Goal: Task Accomplishment & Management: Manage account settings

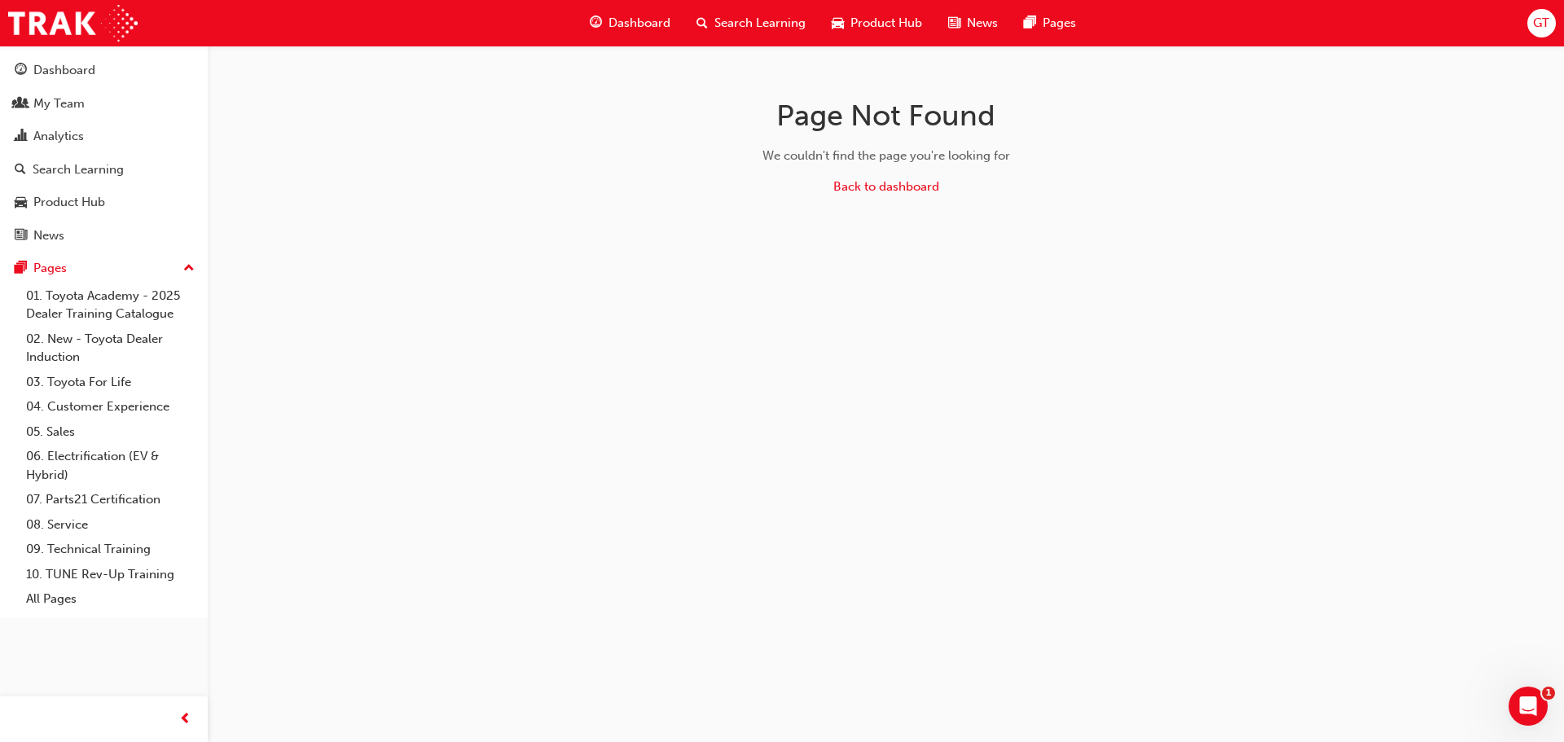
click at [781, 20] on span "Search Learning" at bounding box center [759, 23] width 91 height 19
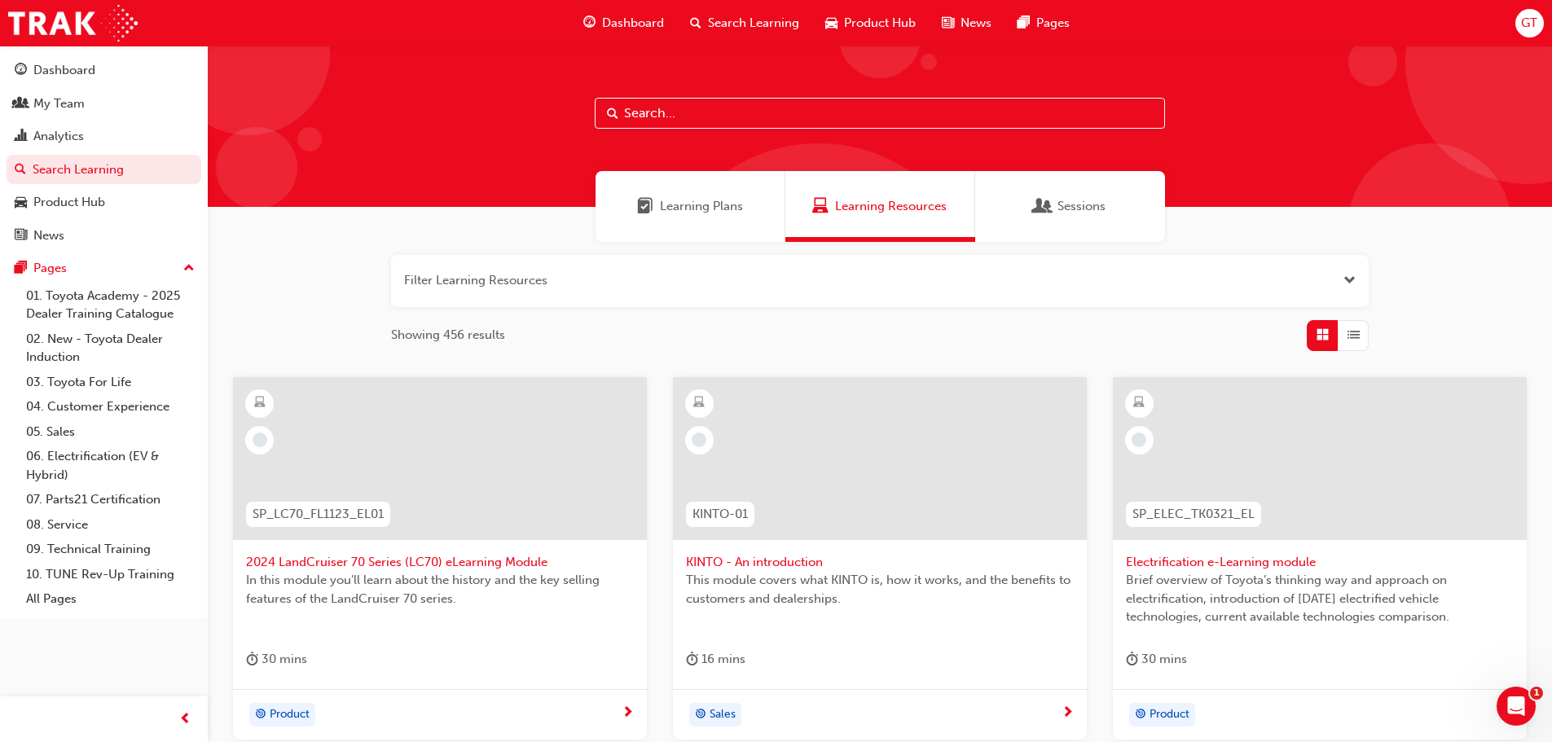
click at [720, 117] on input "text" at bounding box center [880, 113] width 570 height 31
type input "dt"
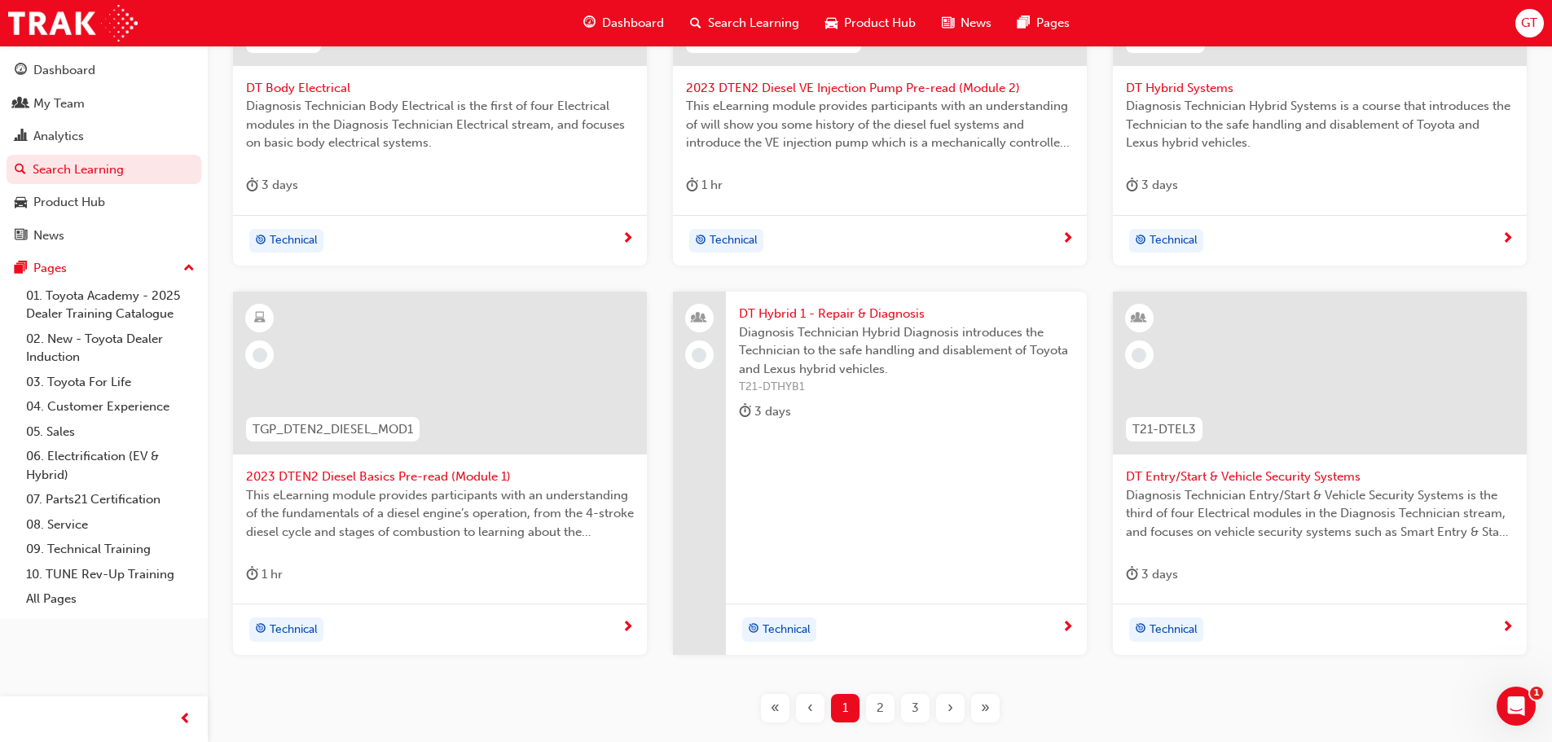
scroll to position [489, 0]
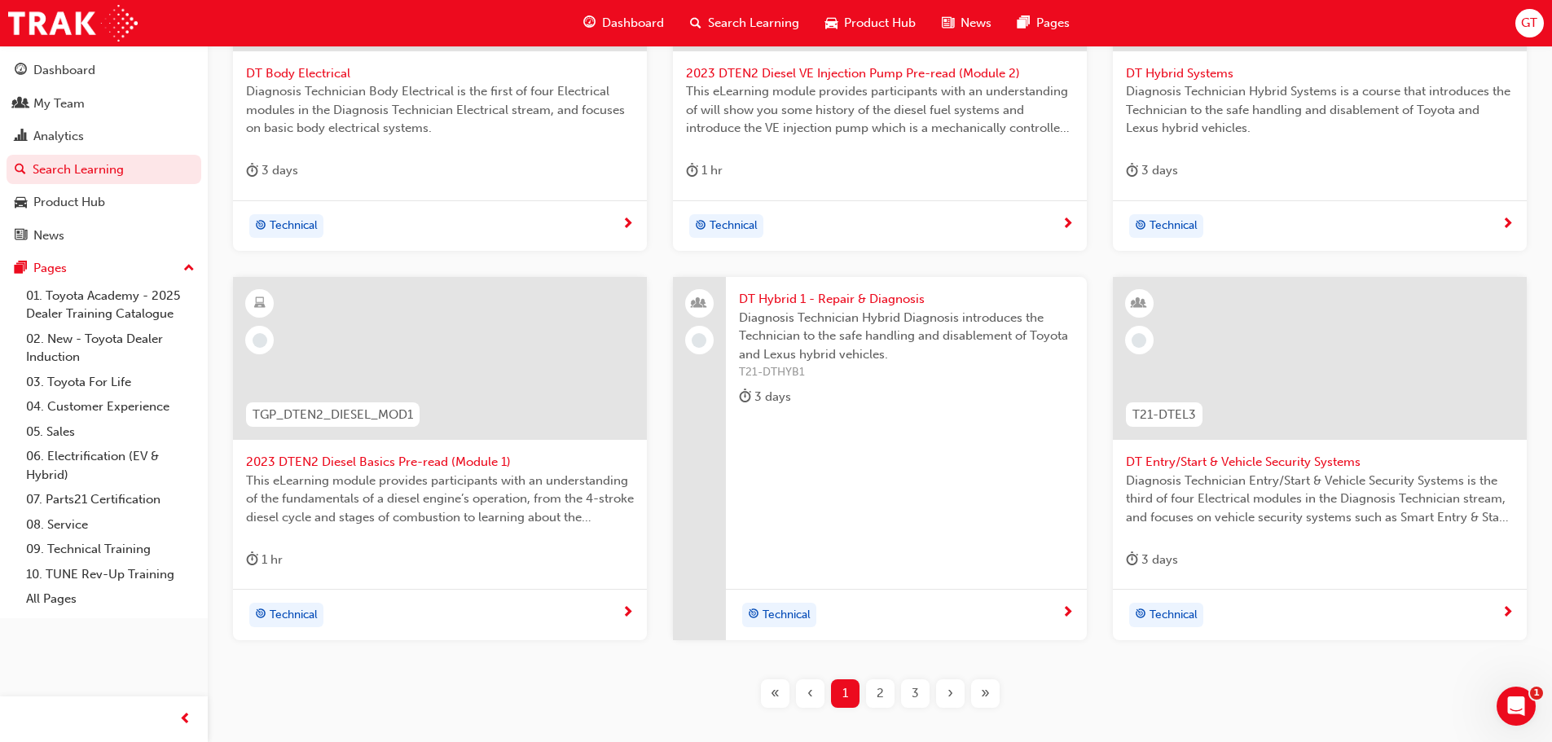
click at [883, 694] on span "2" at bounding box center [879, 693] width 7 height 19
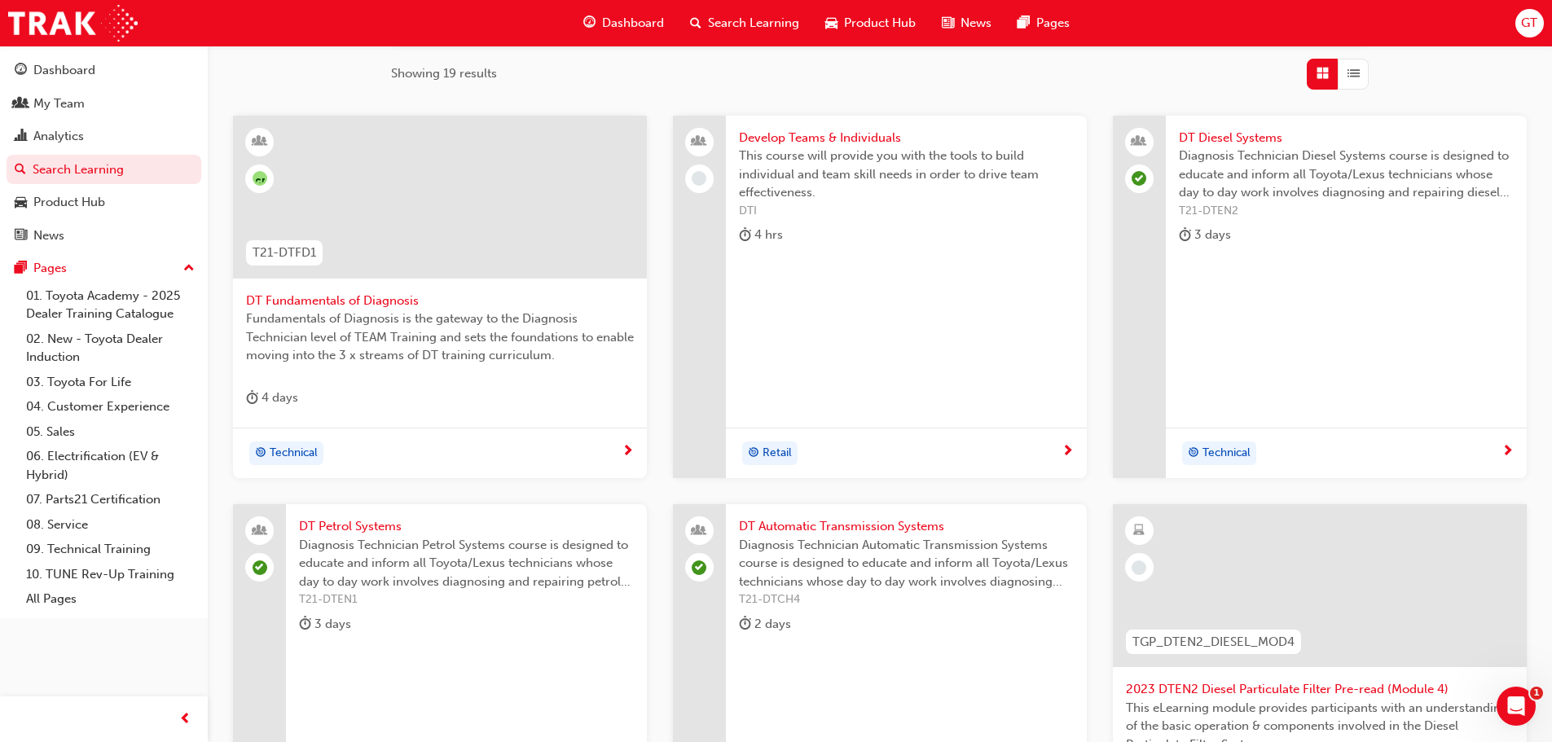
scroll to position [244, 0]
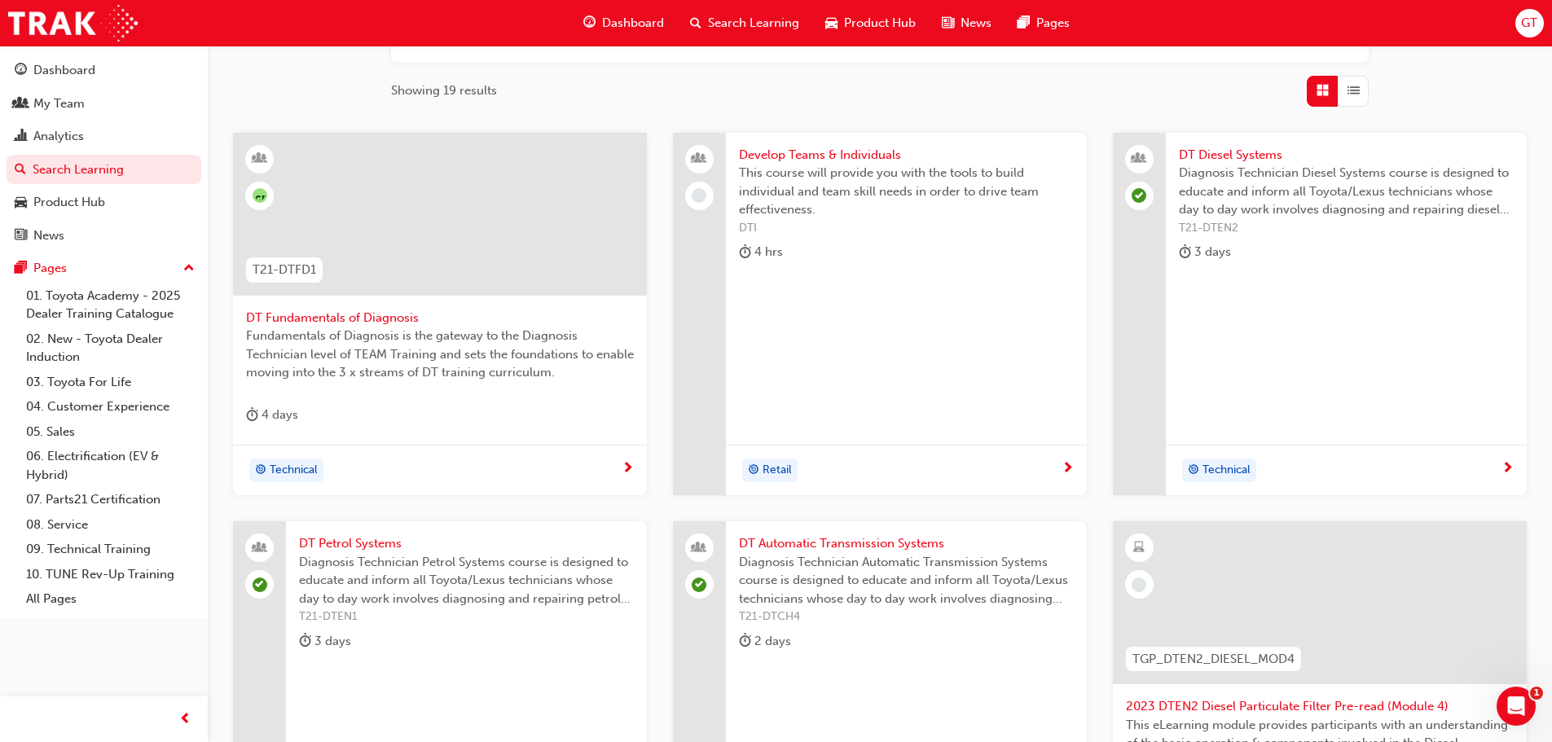
click at [1210, 156] on span "DT Diesel Systems" at bounding box center [1346, 155] width 335 height 19
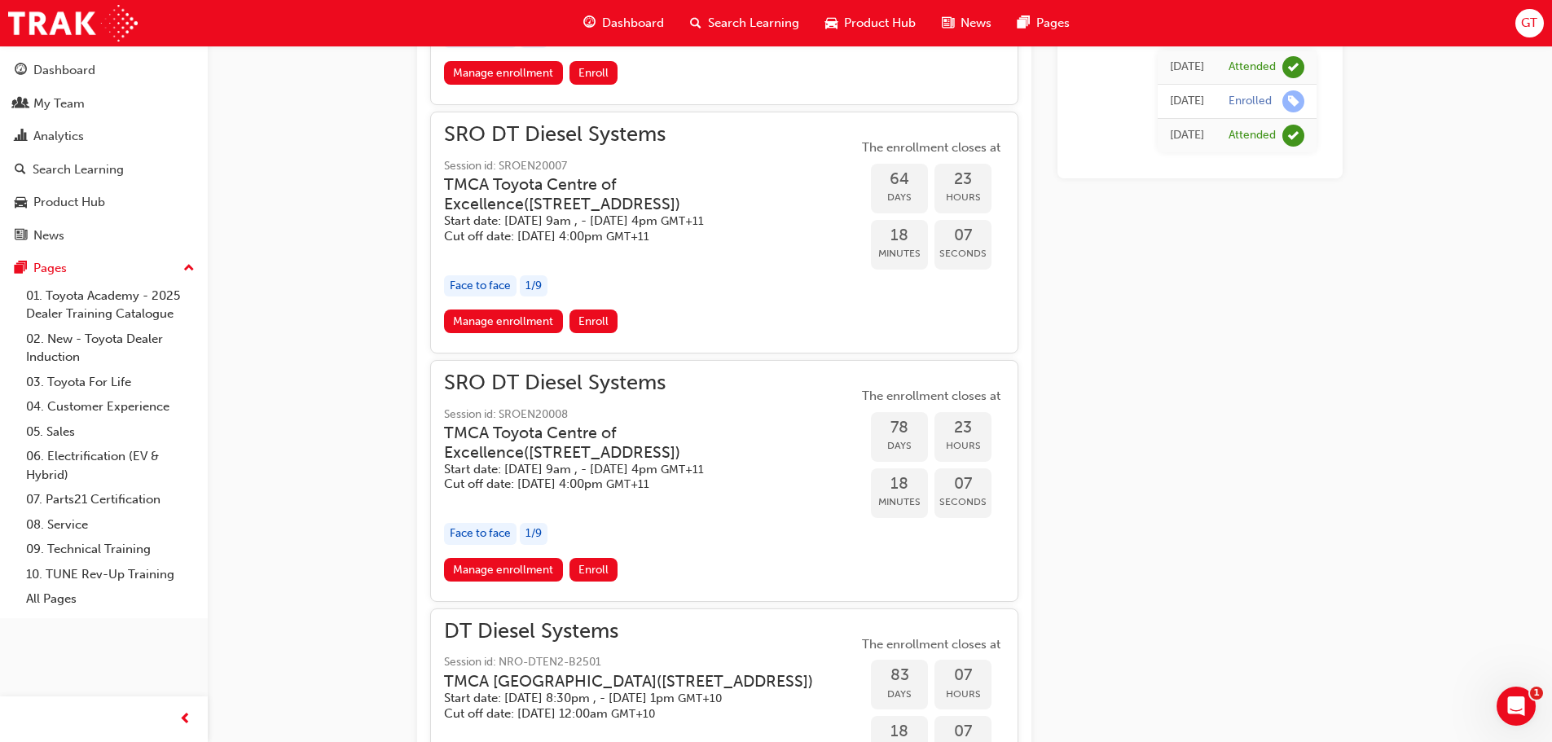
scroll to position [1907, 0]
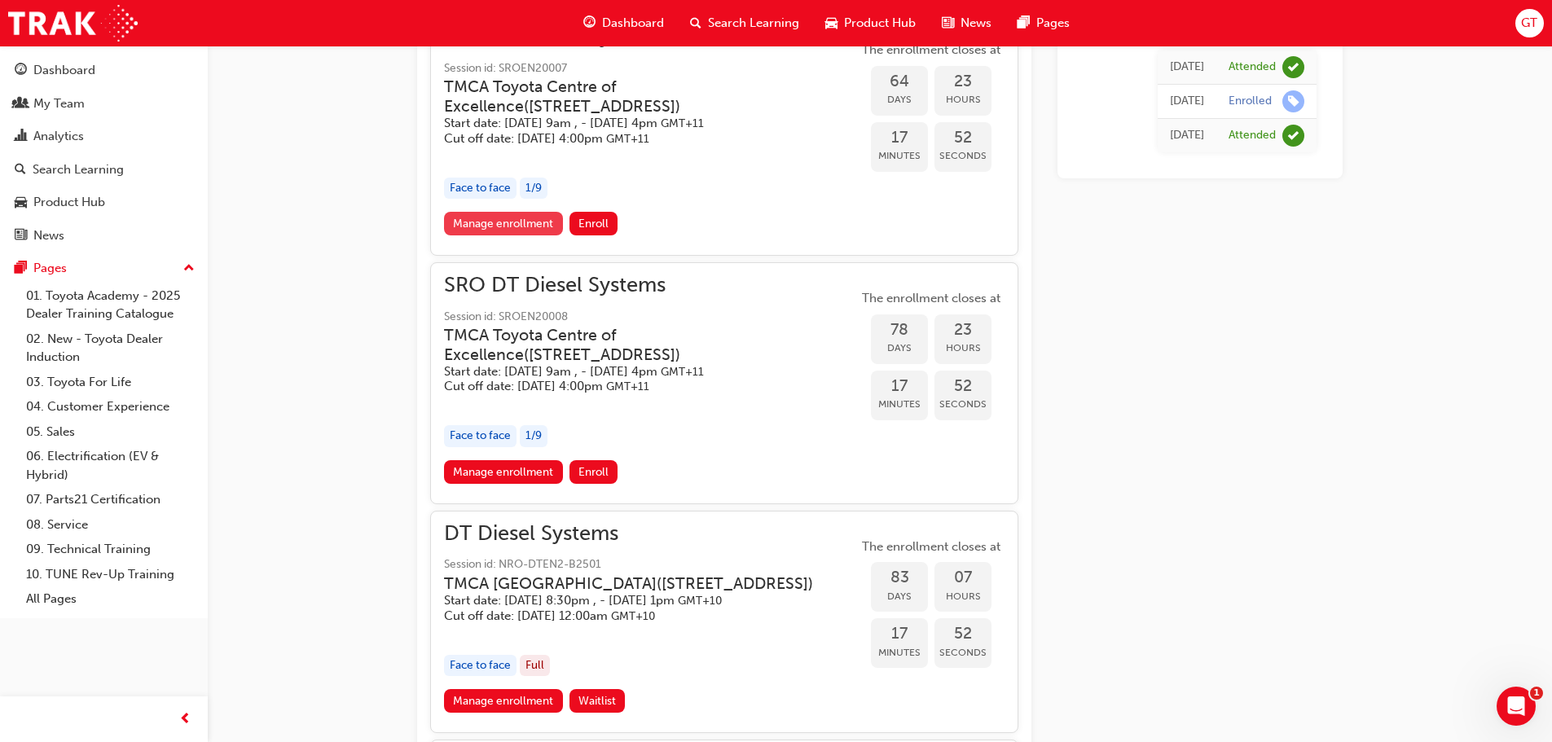
click at [524, 235] on link "Manage enrollment" at bounding box center [503, 224] width 119 height 24
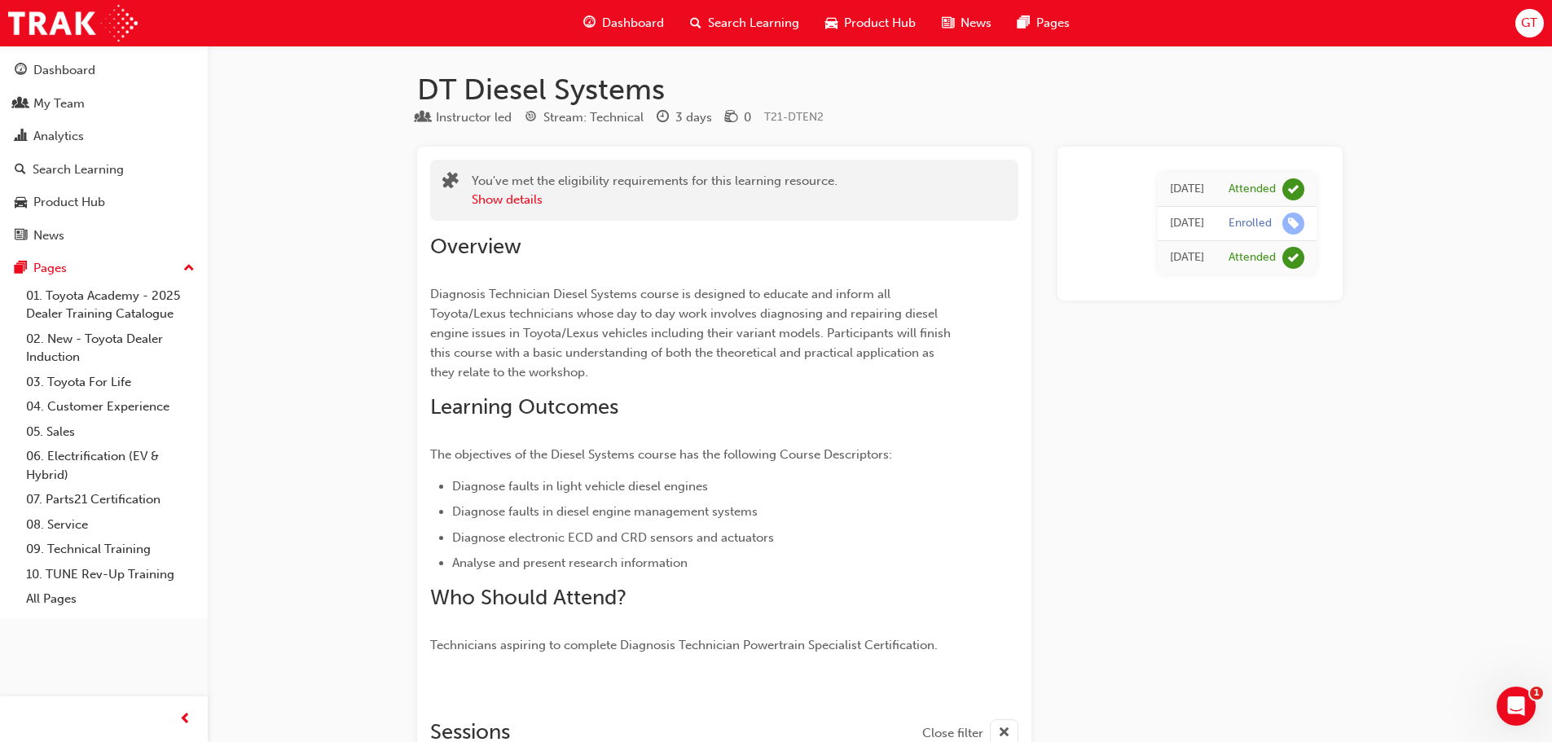
click at [706, 20] on div "Search Learning" at bounding box center [744, 23] width 135 height 33
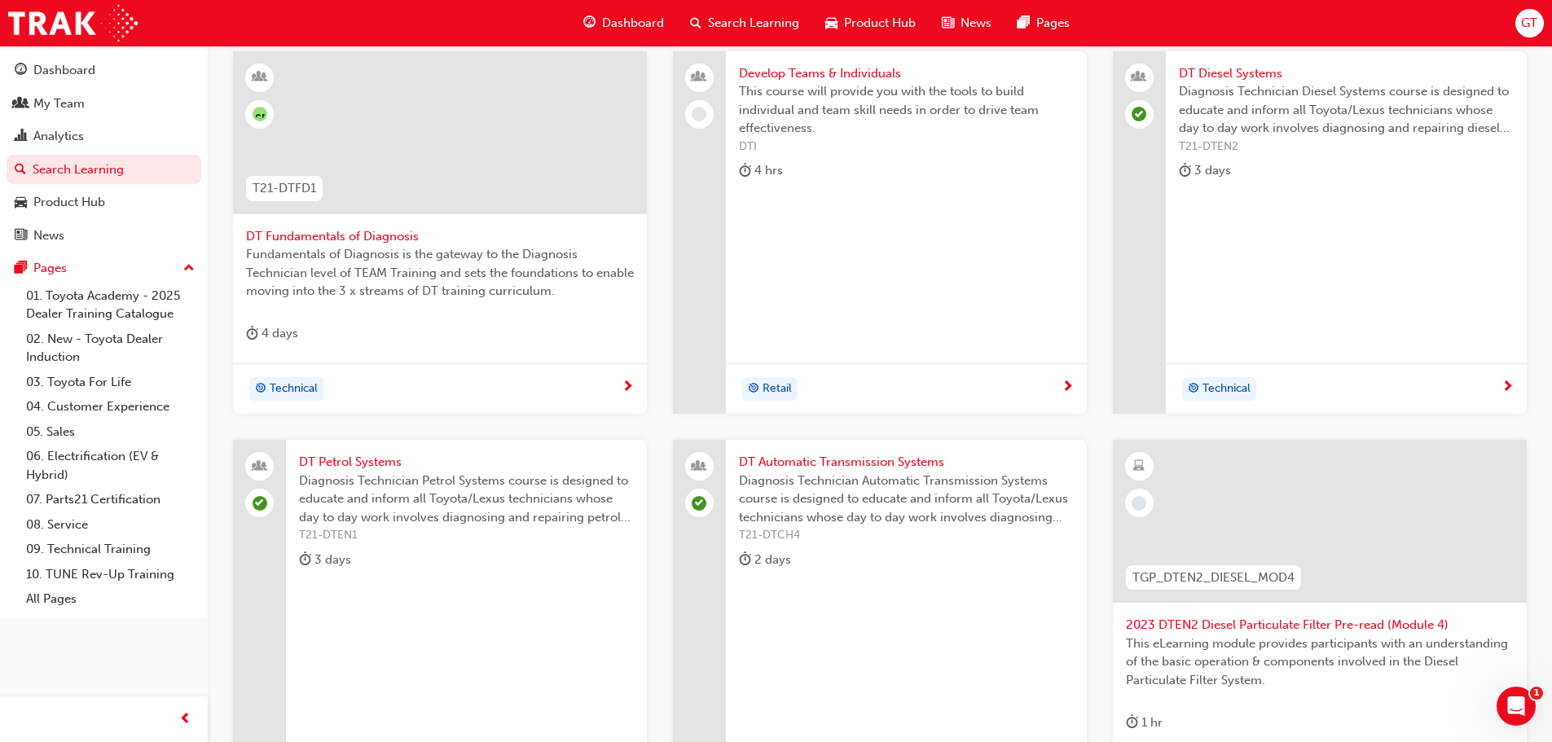
scroll to position [570, 0]
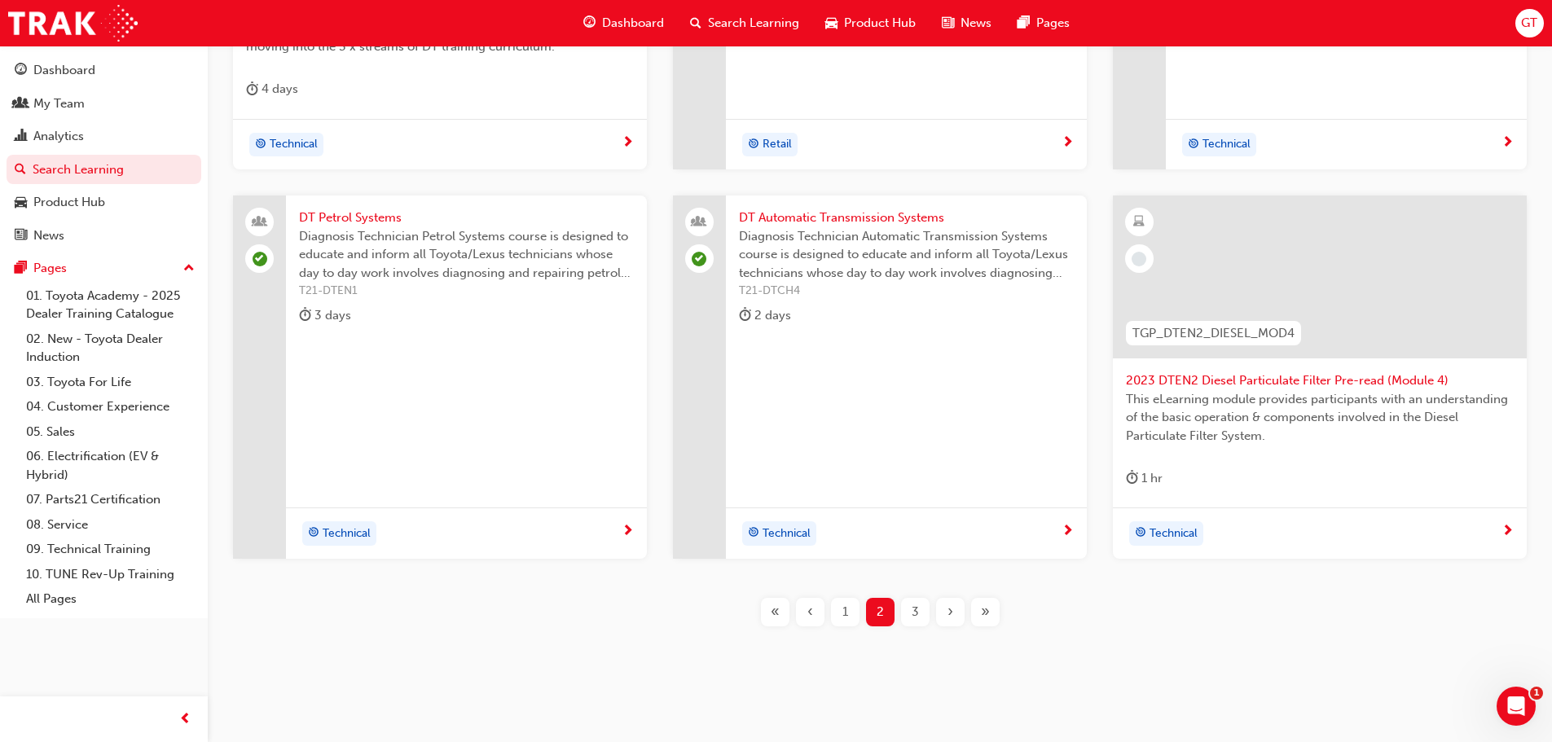
click at [332, 212] on span "DT Petrol Systems" at bounding box center [466, 218] width 335 height 19
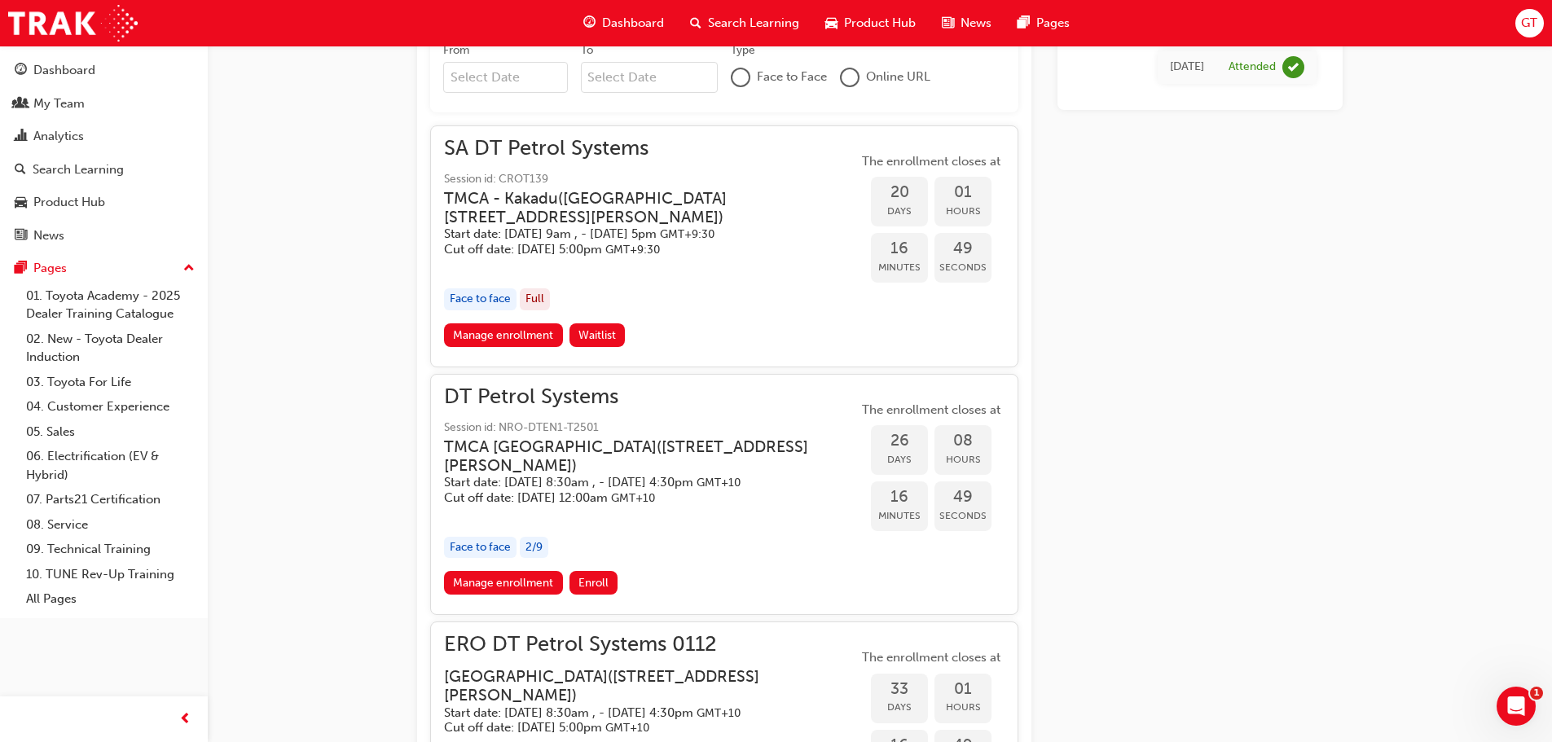
scroll to position [806, 0]
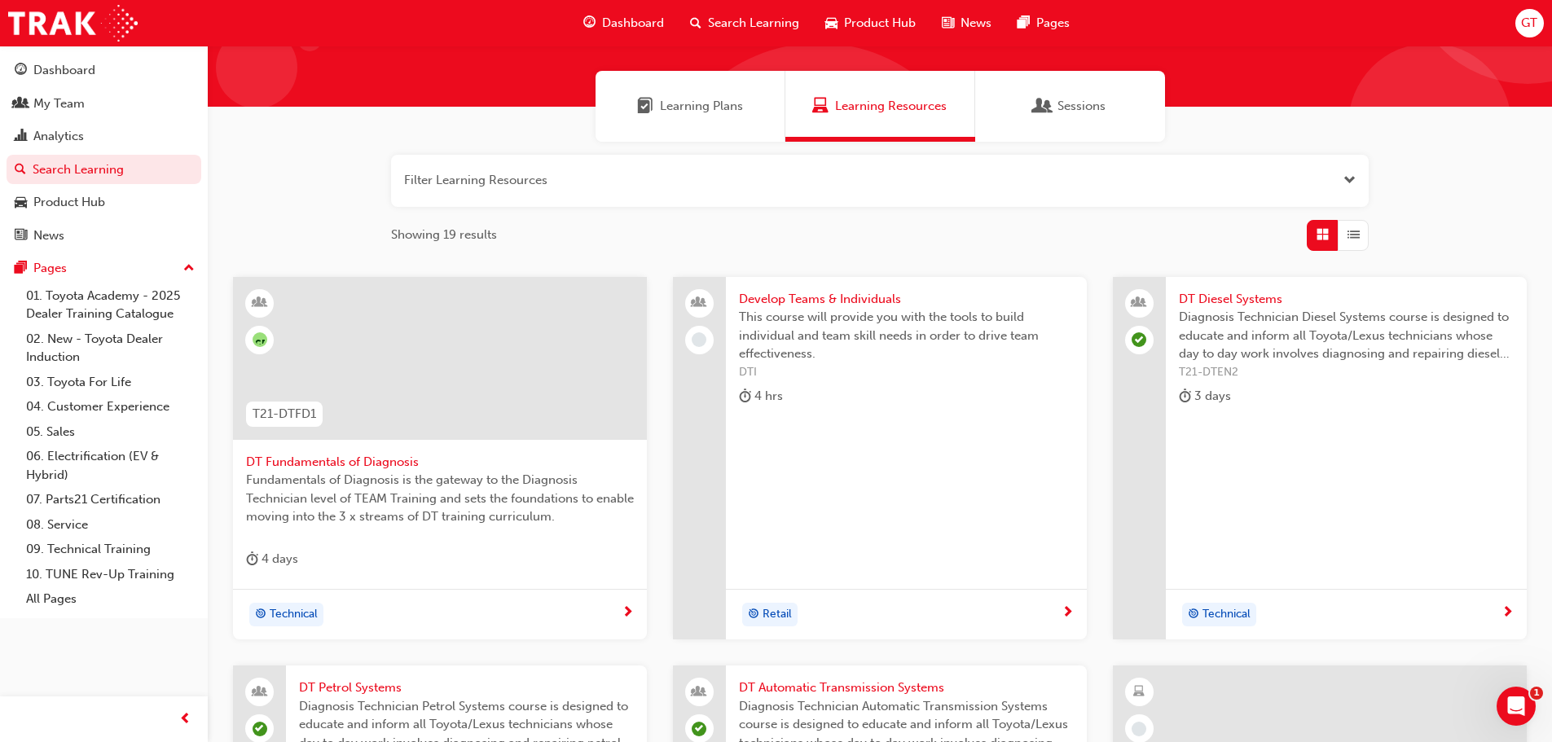
scroll to position [98, 0]
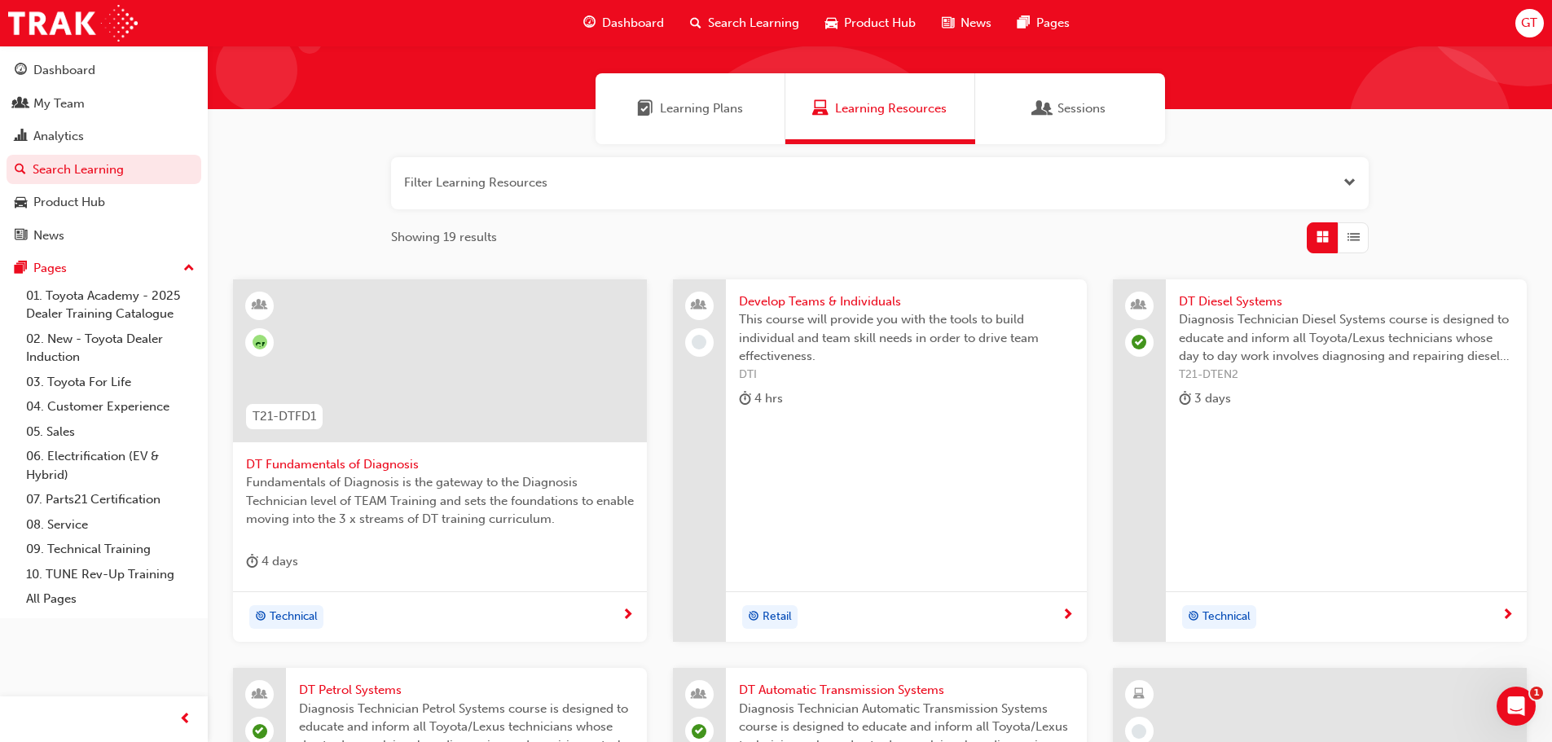
click at [1237, 299] on span "DT Diesel Systems" at bounding box center [1346, 301] width 335 height 19
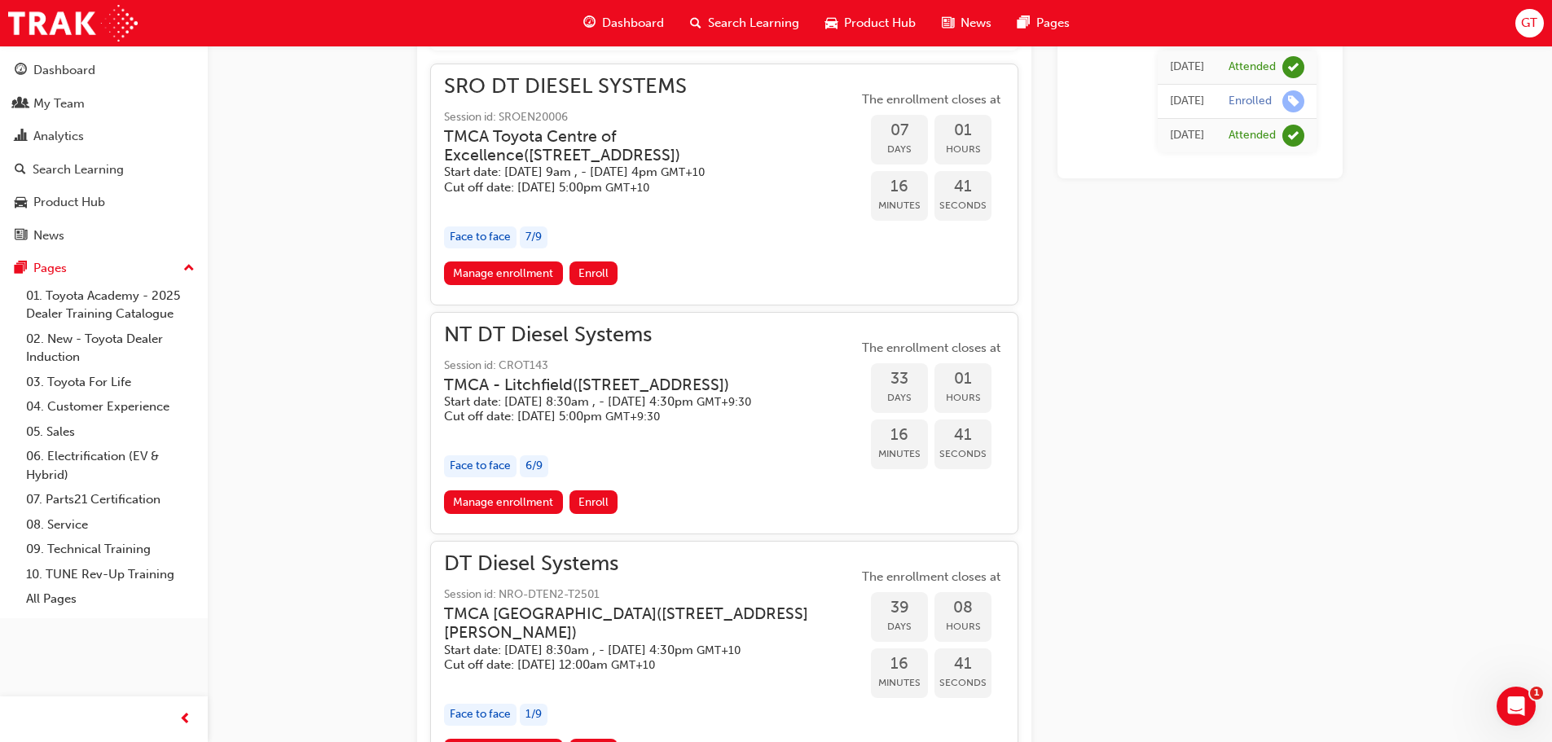
scroll to position [802, 0]
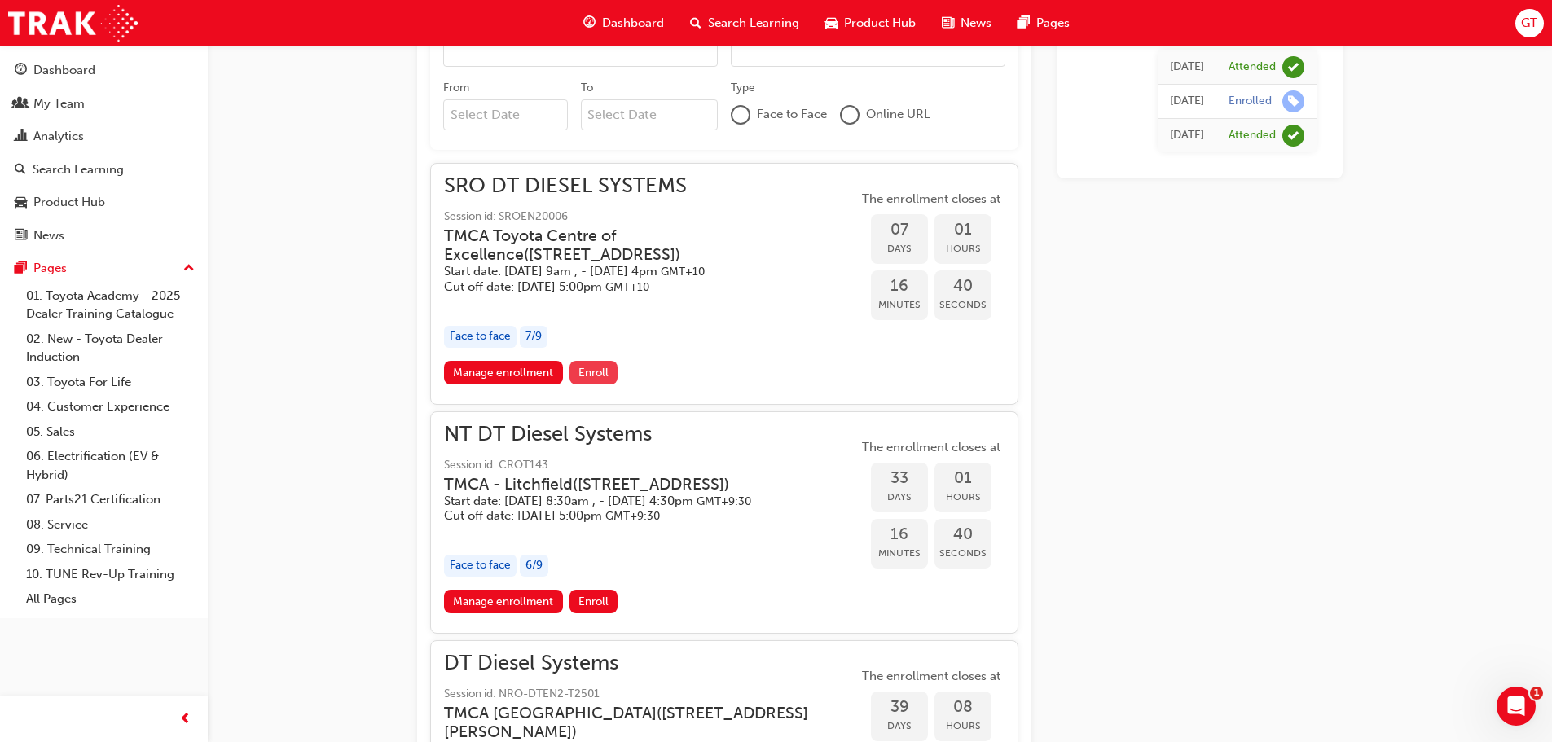
click at [605, 375] on span "Enroll" at bounding box center [593, 373] width 30 height 14
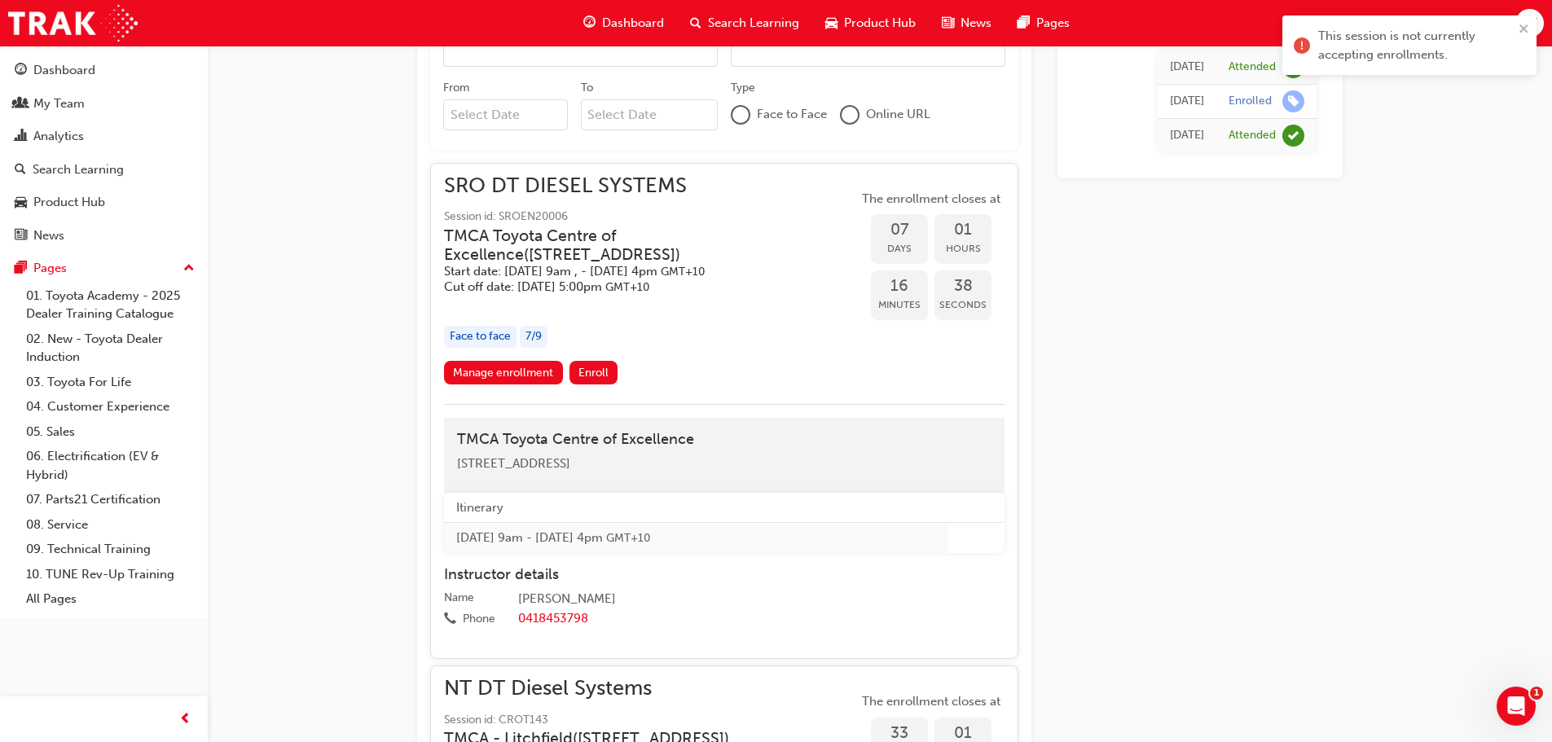
click at [1526, 19] on div "This session is not currently accepting enrollments." at bounding box center [1409, 44] width 254 height 59
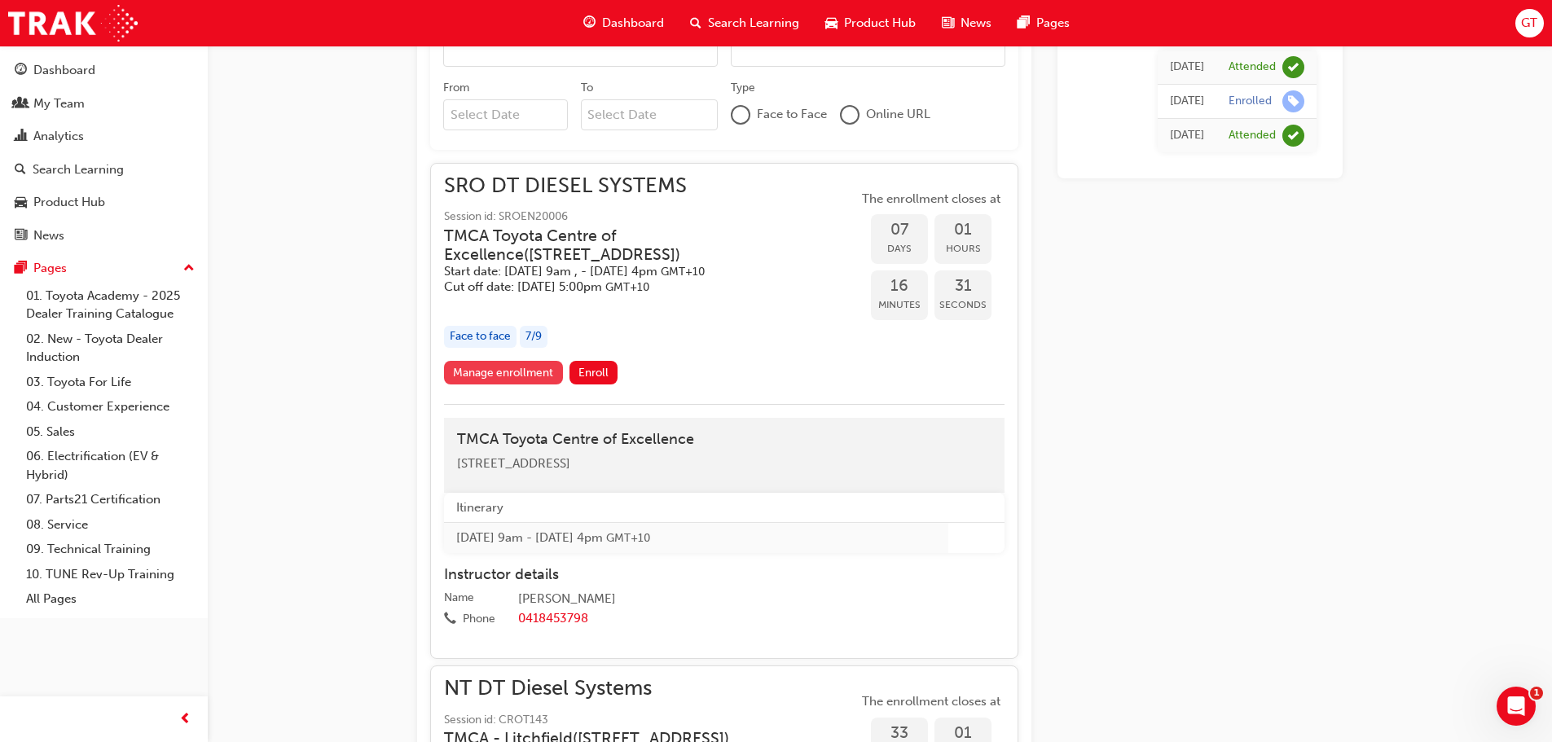
click at [545, 371] on link "Manage enrollment" at bounding box center [503, 373] width 119 height 24
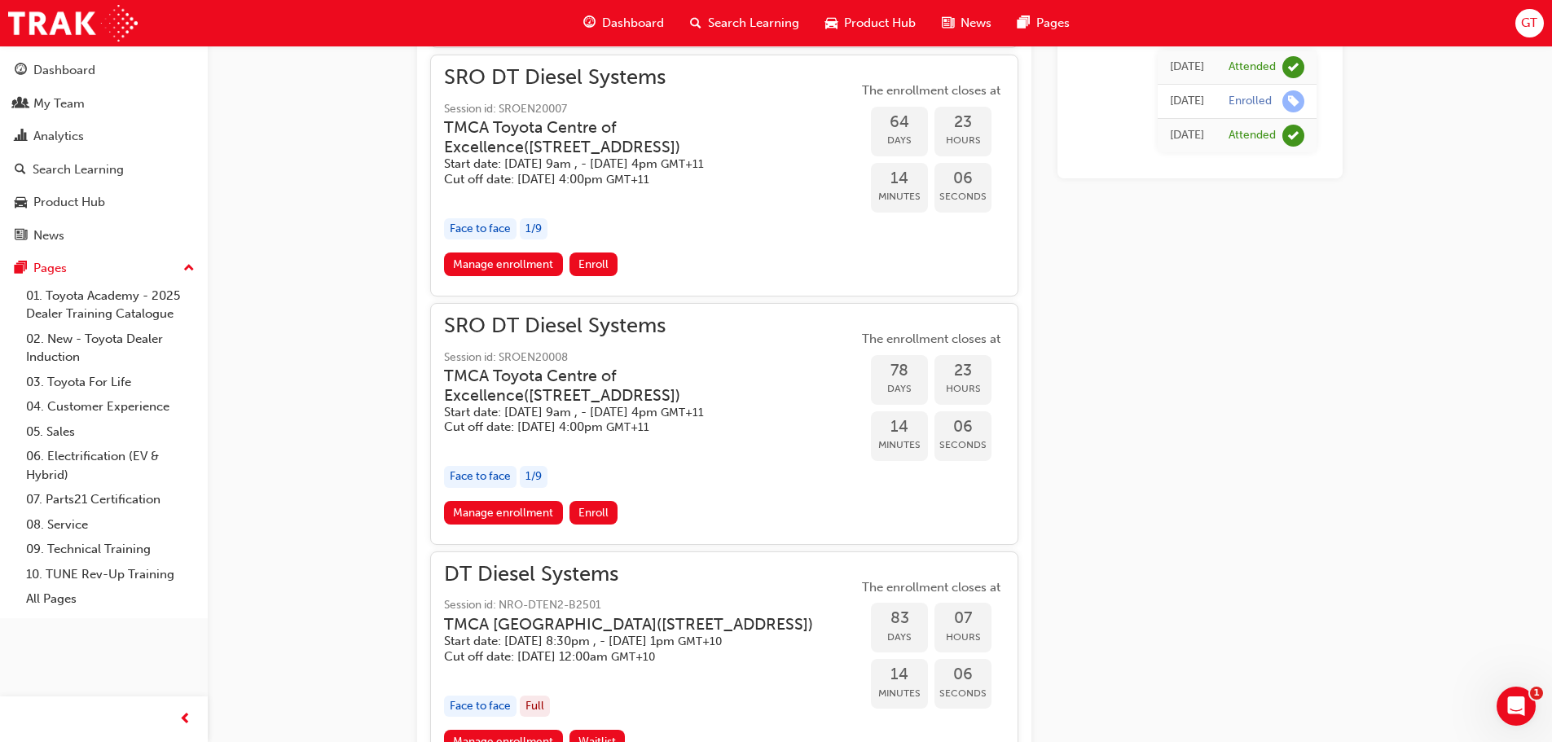
scroll to position [1907, 0]
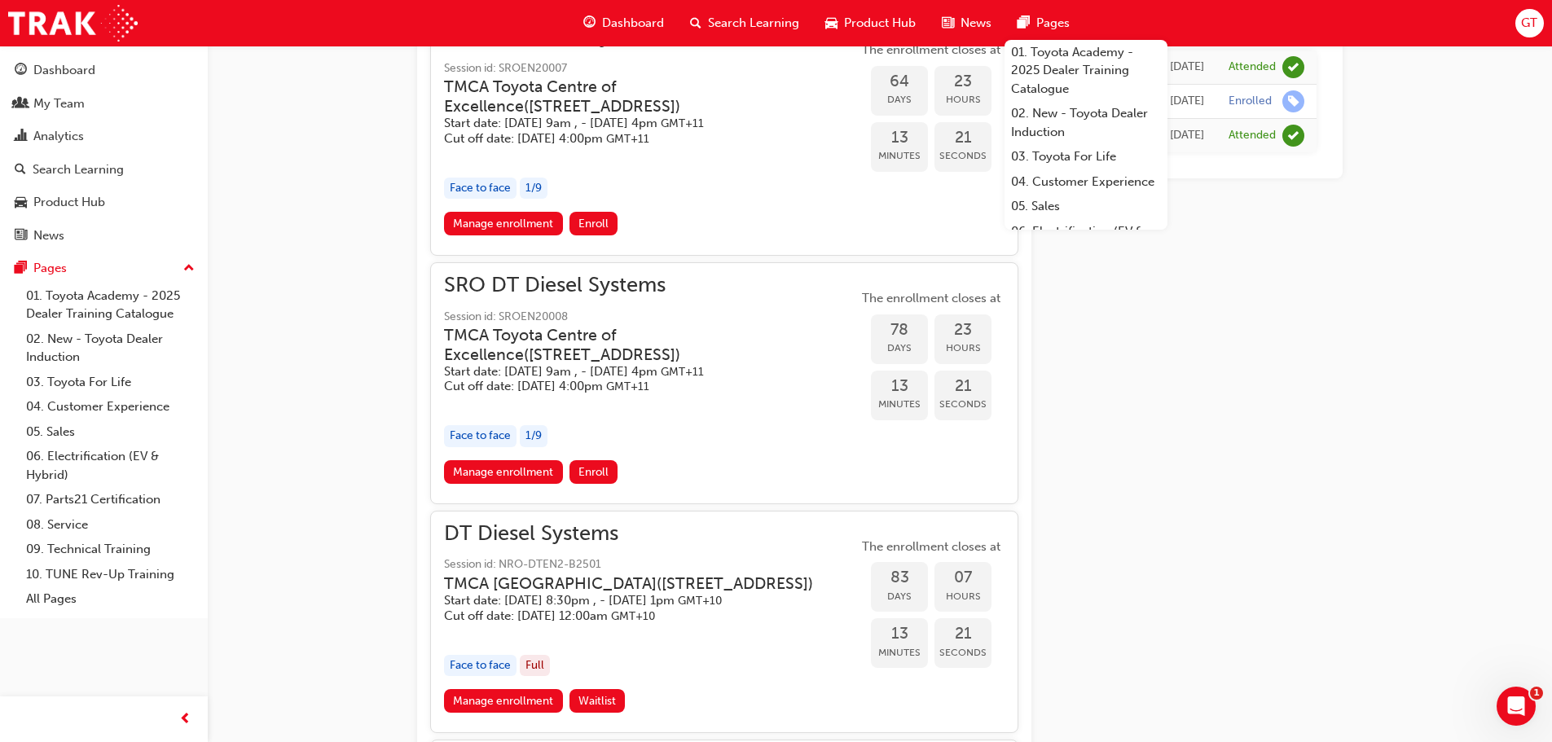
click at [711, 20] on span "Search Learning" at bounding box center [753, 23] width 91 height 19
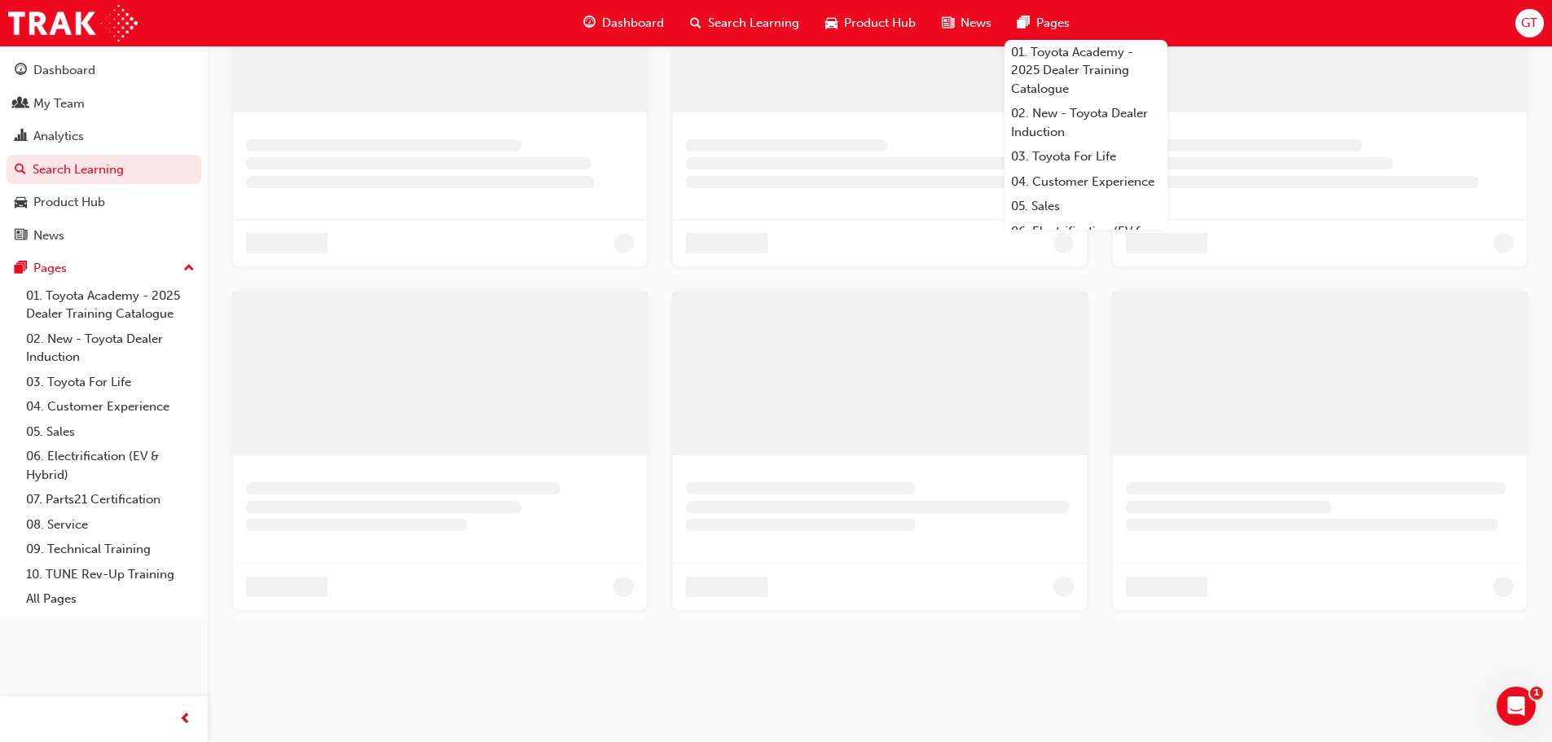
scroll to position [586, 0]
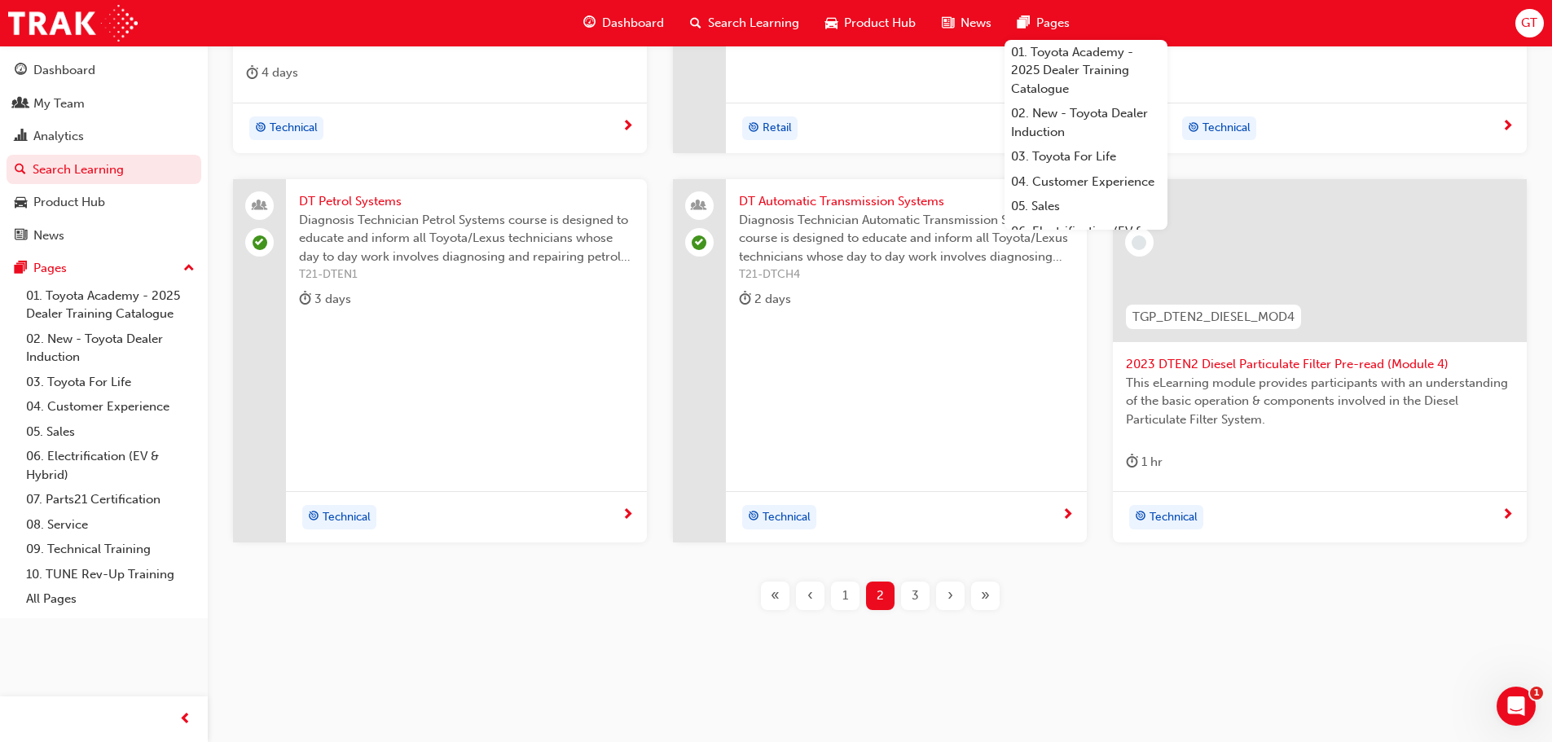
click at [366, 200] on span "DT Petrol Systems" at bounding box center [466, 201] width 335 height 19
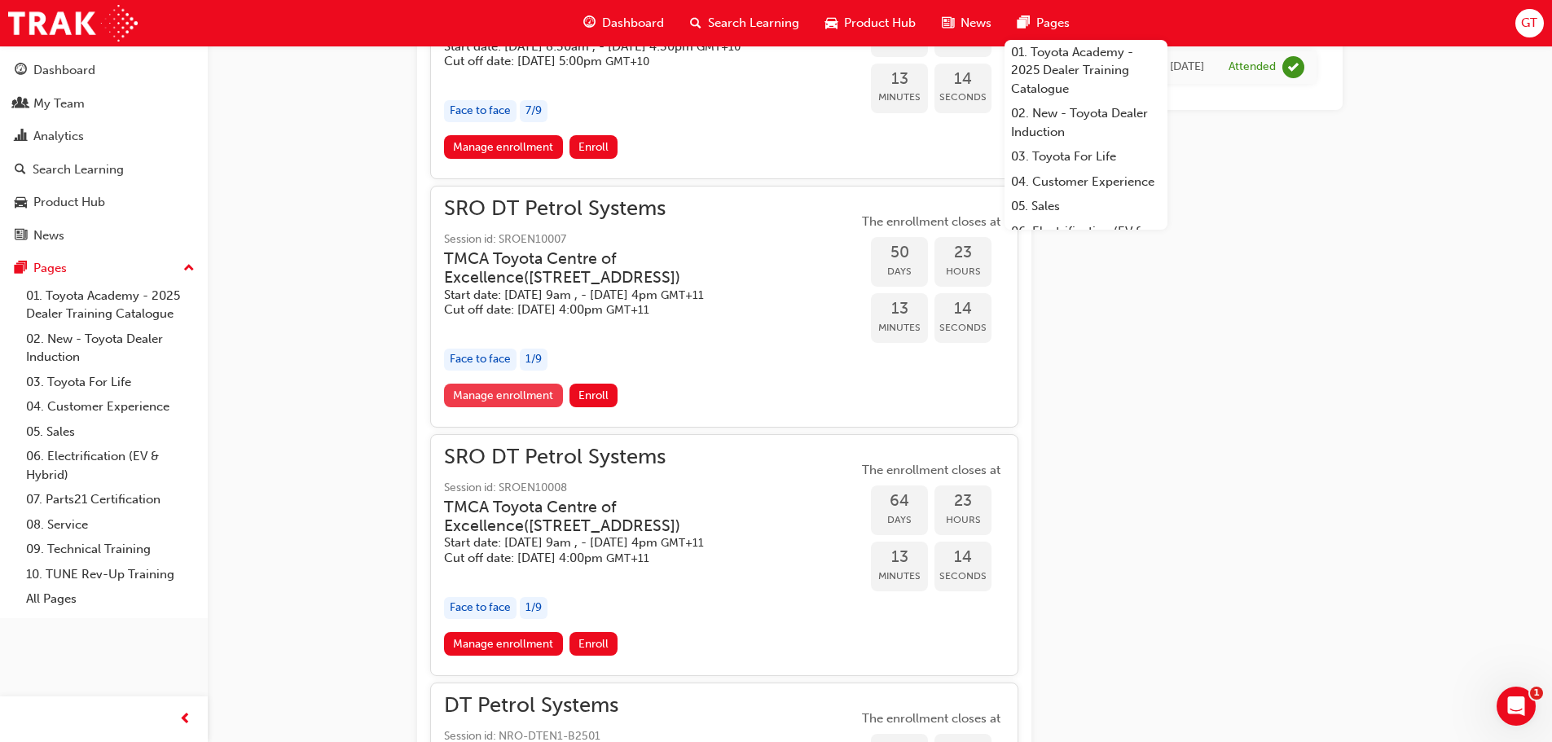
scroll to position [1535, 0]
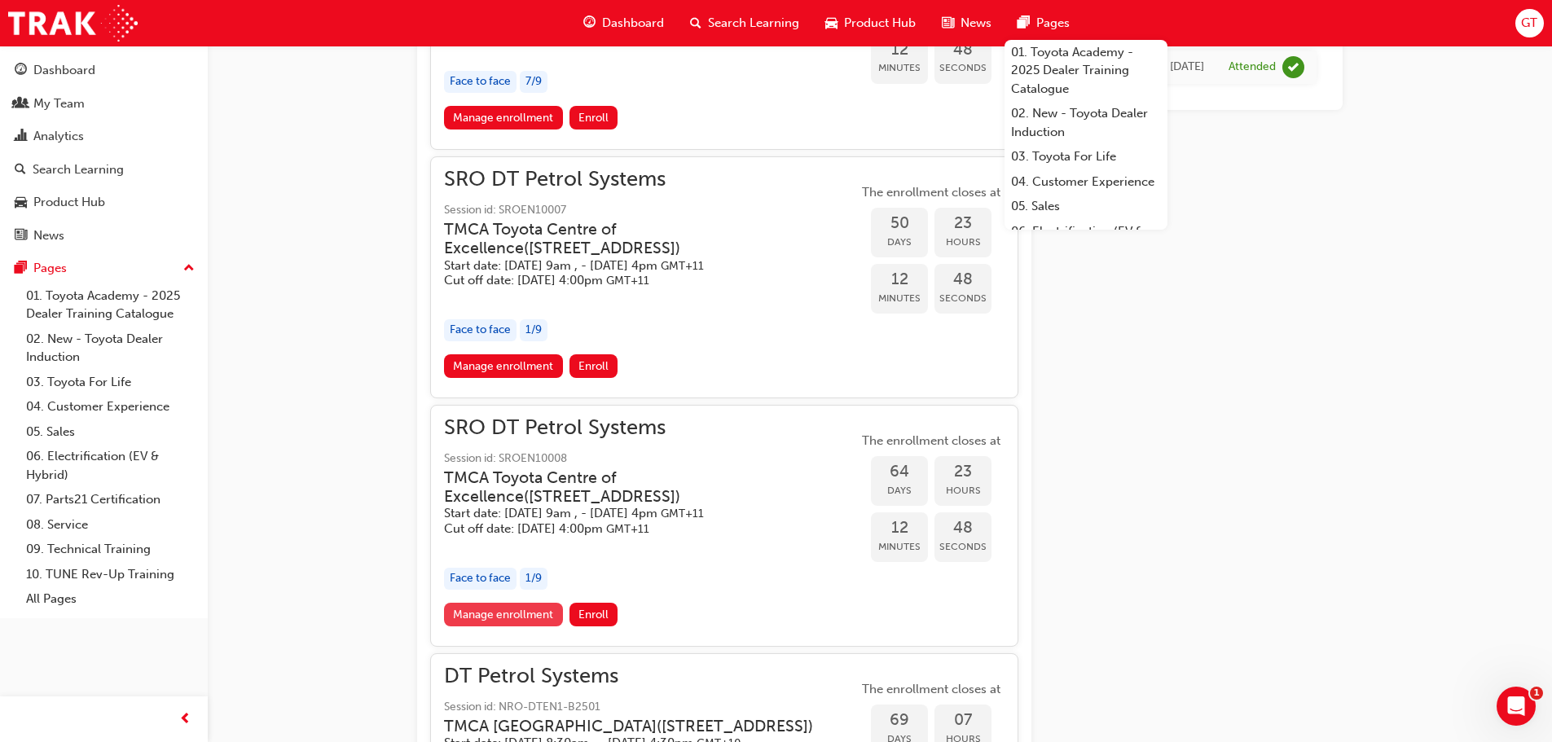
click at [505, 626] on link "Manage enrollment" at bounding box center [503, 615] width 119 height 24
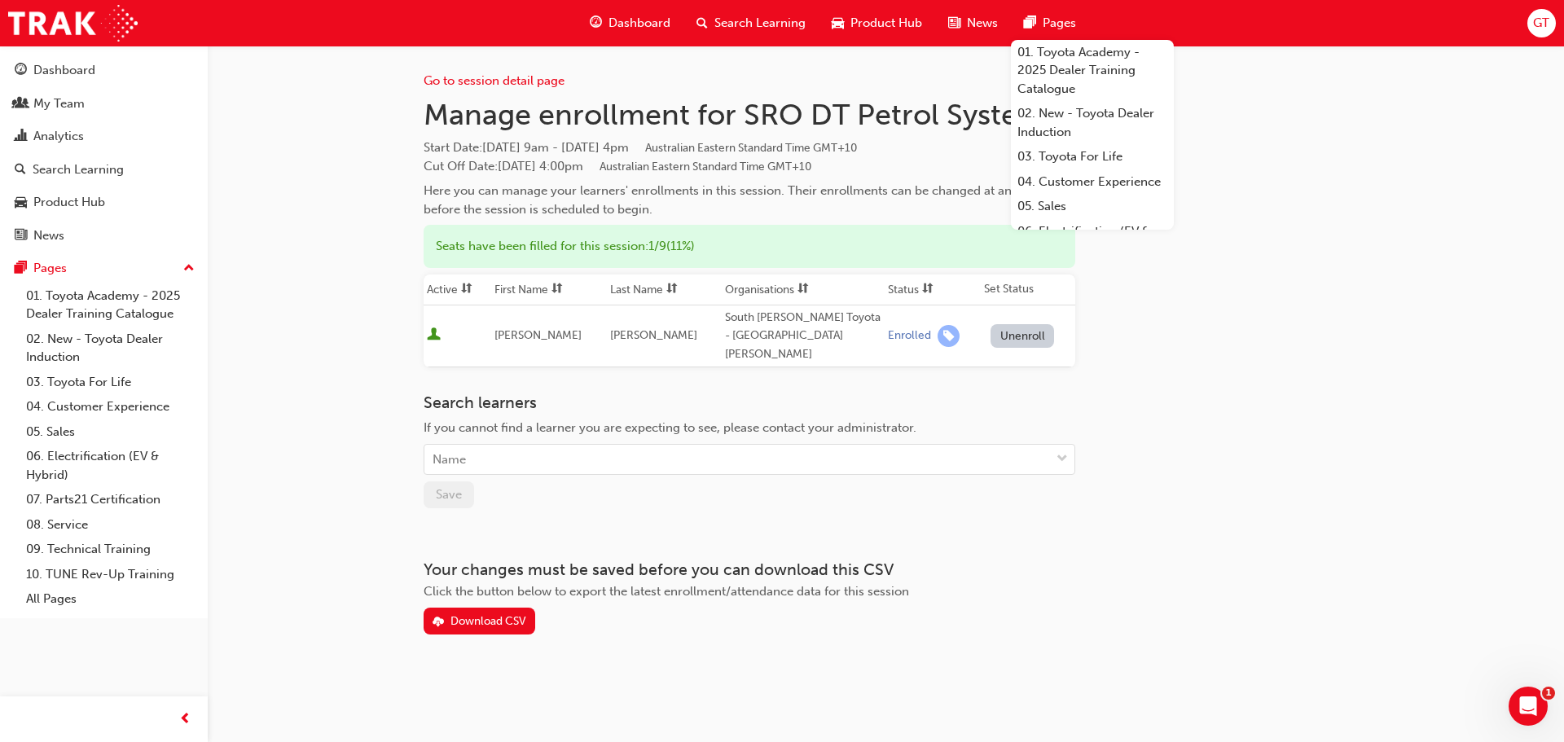
click at [1175, 348] on div "Go to session detail page Manage enrollment for SRO DT Petrol Systems Start Dat…" at bounding box center [886, 340] width 925 height 589
click at [1017, 330] on button "Unenroll" at bounding box center [1022, 336] width 64 height 24
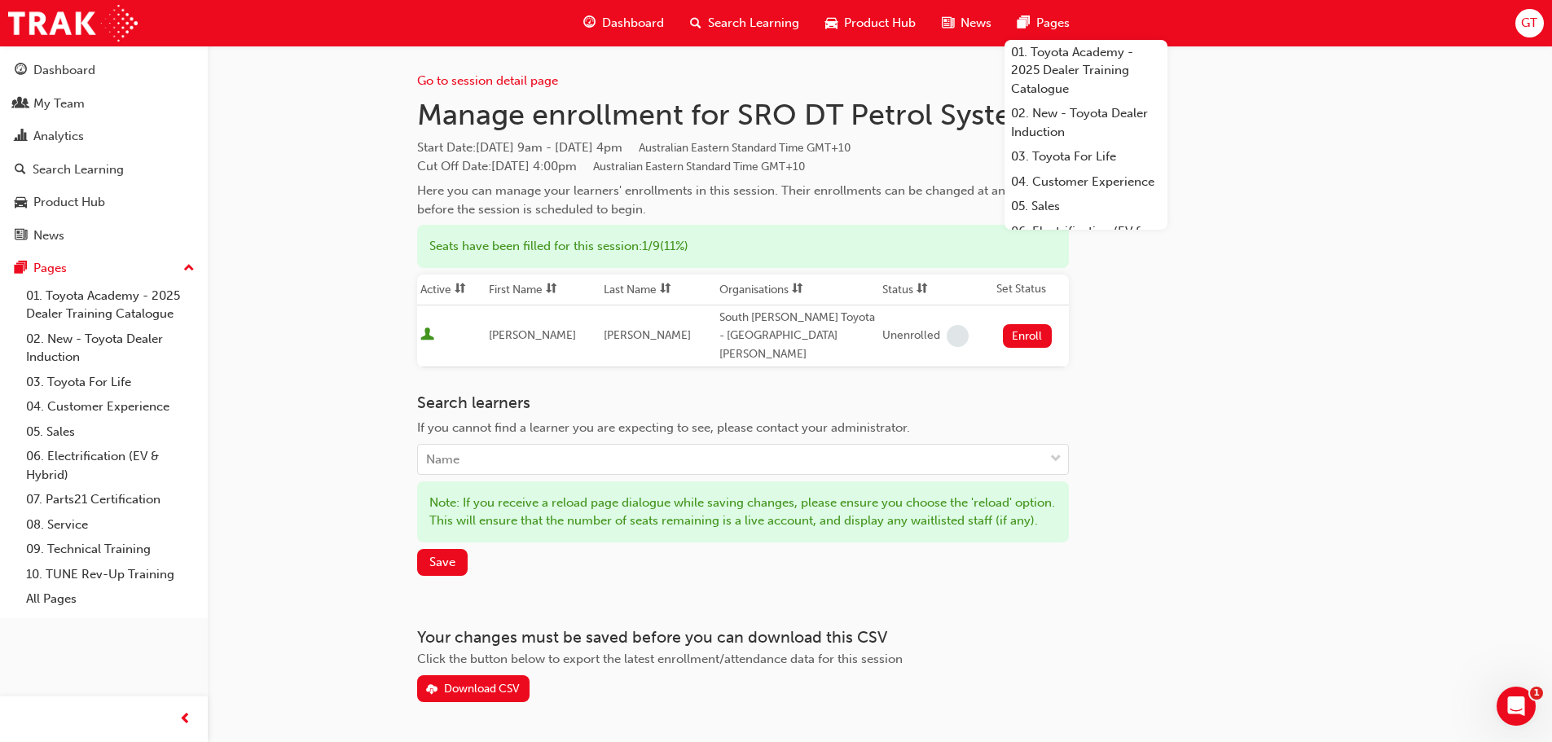
click at [672, 367] on div "Go to session detail page Manage enrollment for SRO DT Petrol Systems Start Dat…" at bounding box center [743, 374] width 652 height 656
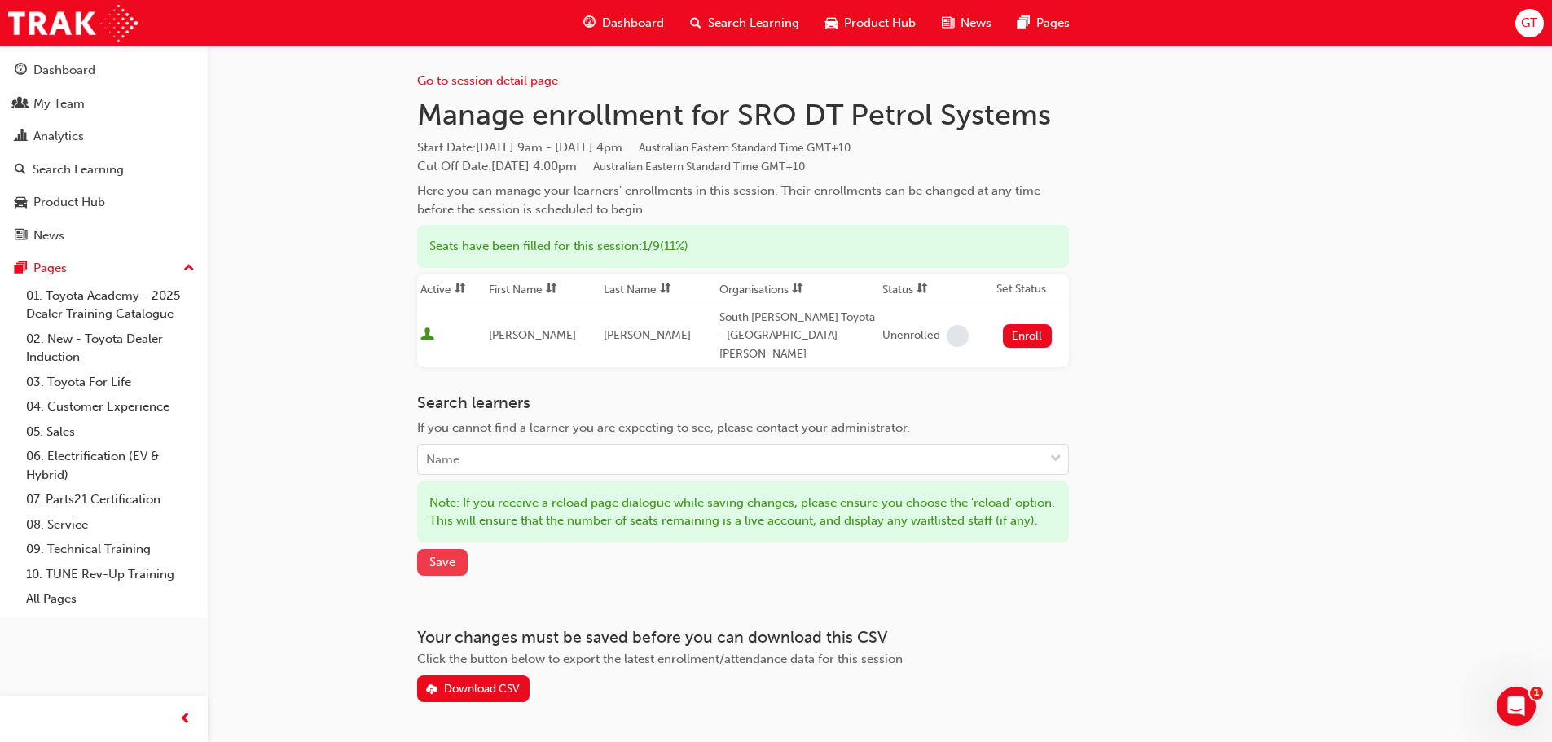
click at [449, 563] on span "Save" at bounding box center [442, 562] width 26 height 15
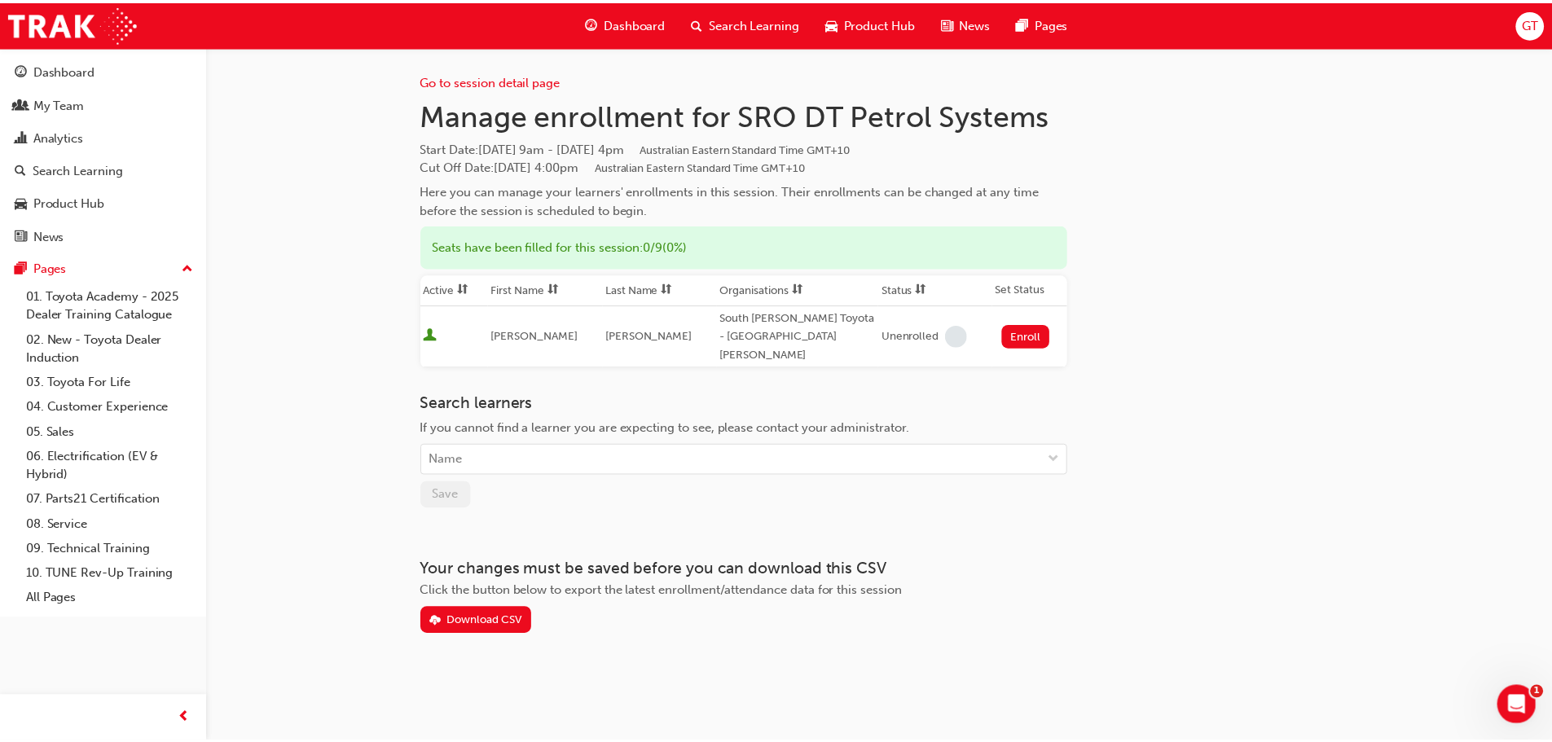
scroll to position [1535, 0]
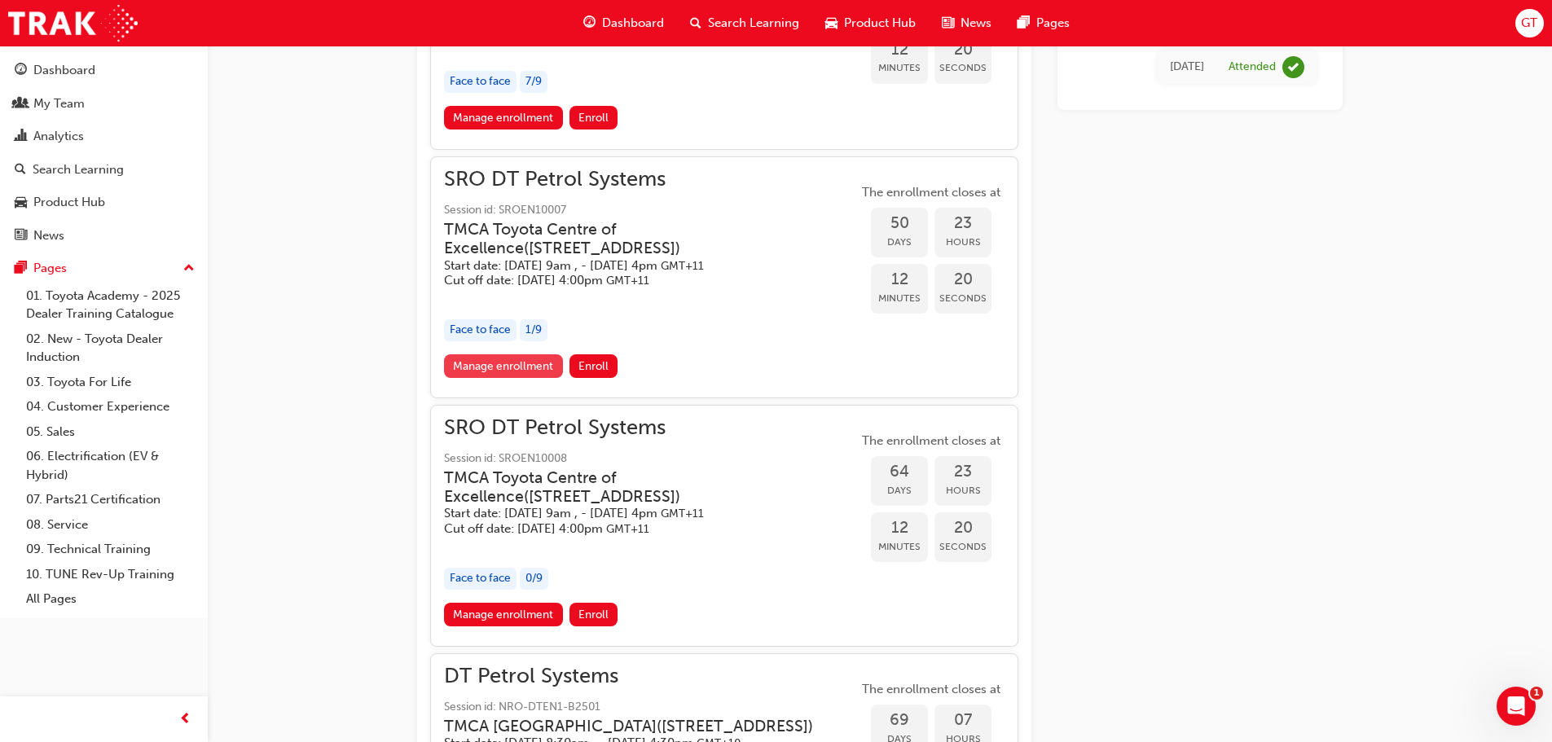
click at [525, 378] on link "Manage enrollment" at bounding box center [503, 366] width 119 height 24
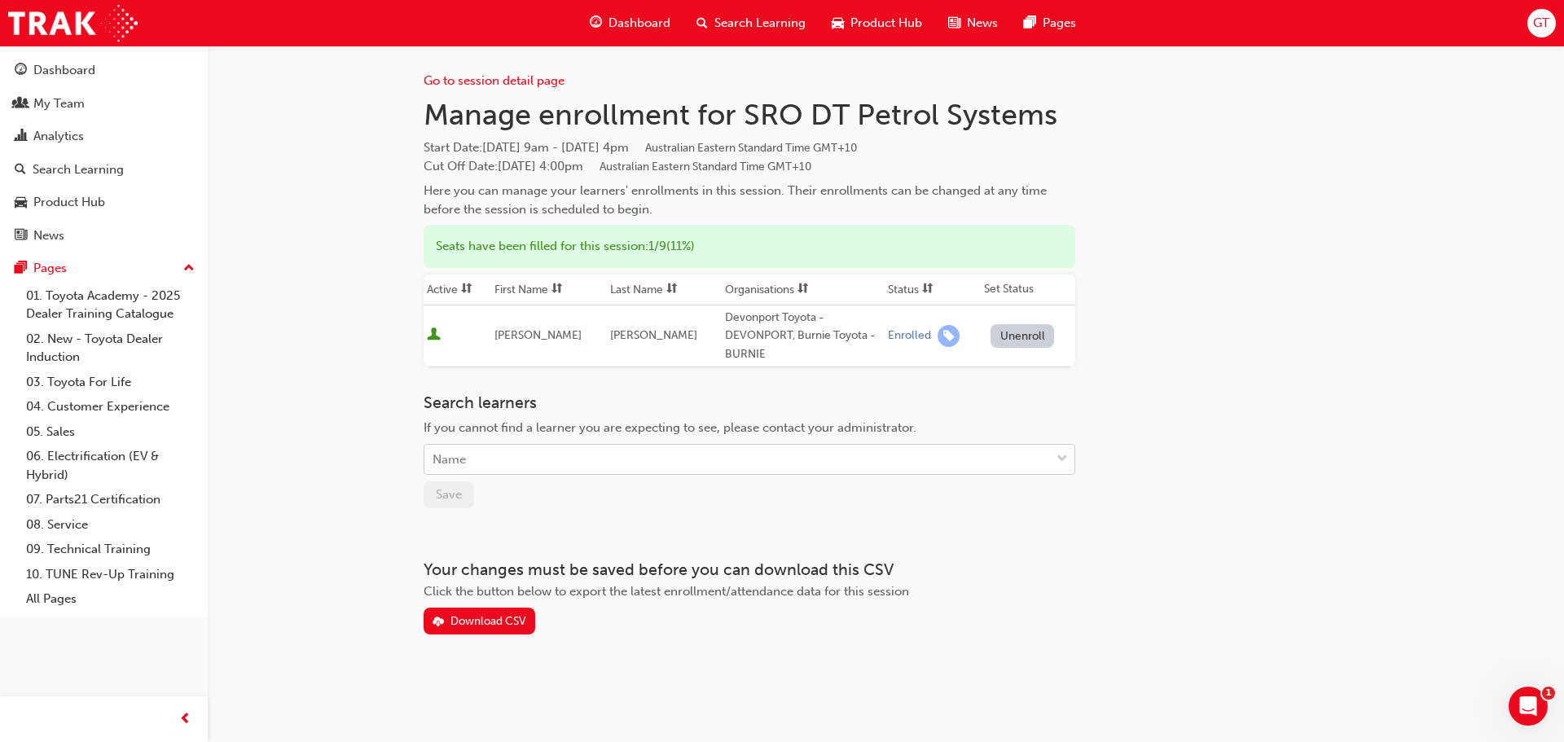
click at [474, 457] on div "Name" at bounding box center [737, 460] width 626 height 29
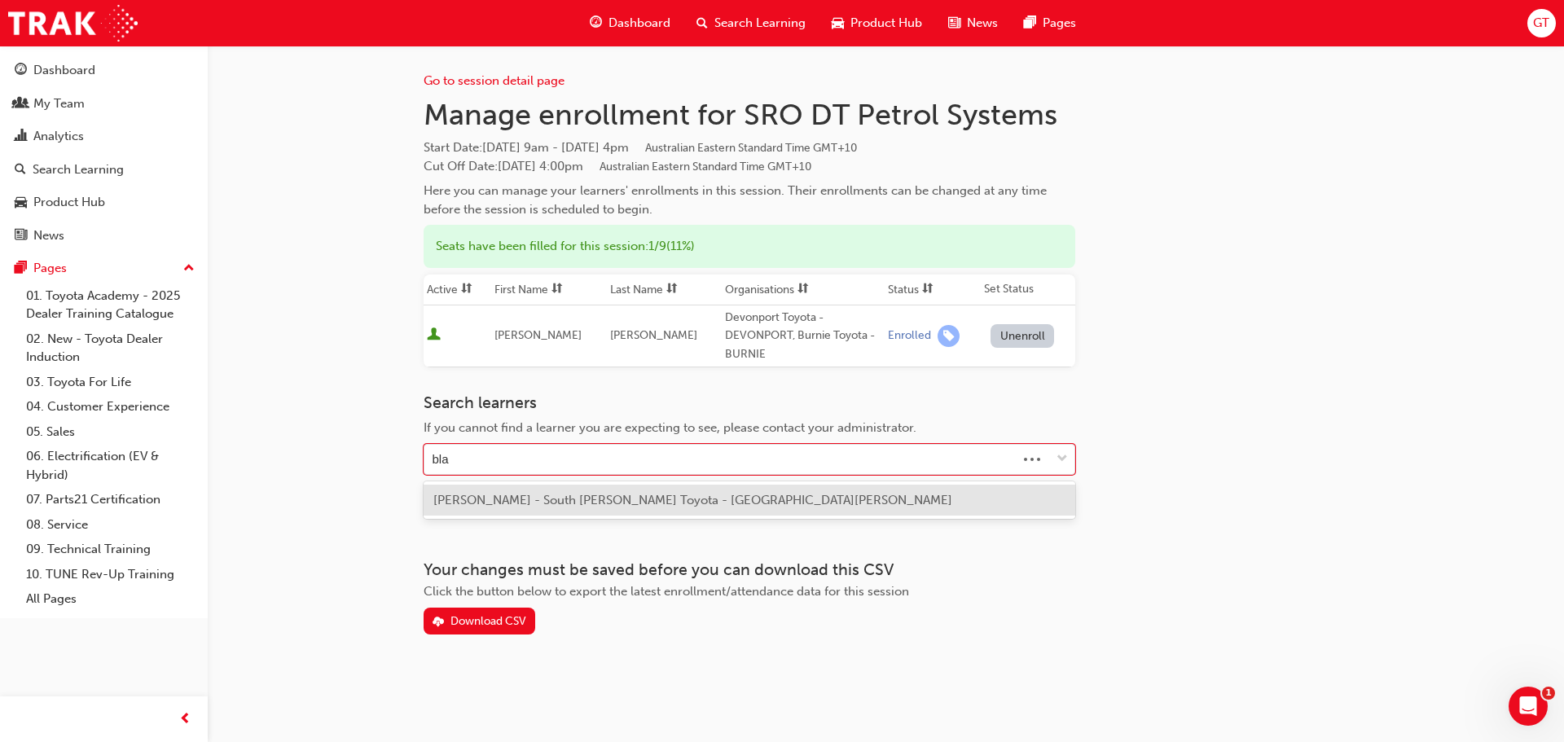
type input "blai"
click at [645, 495] on span "[PERSON_NAME] - South [PERSON_NAME] Toyota - [GEOGRAPHIC_DATA][PERSON_NAME]" at bounding box center [692, 500] width 519 height 15
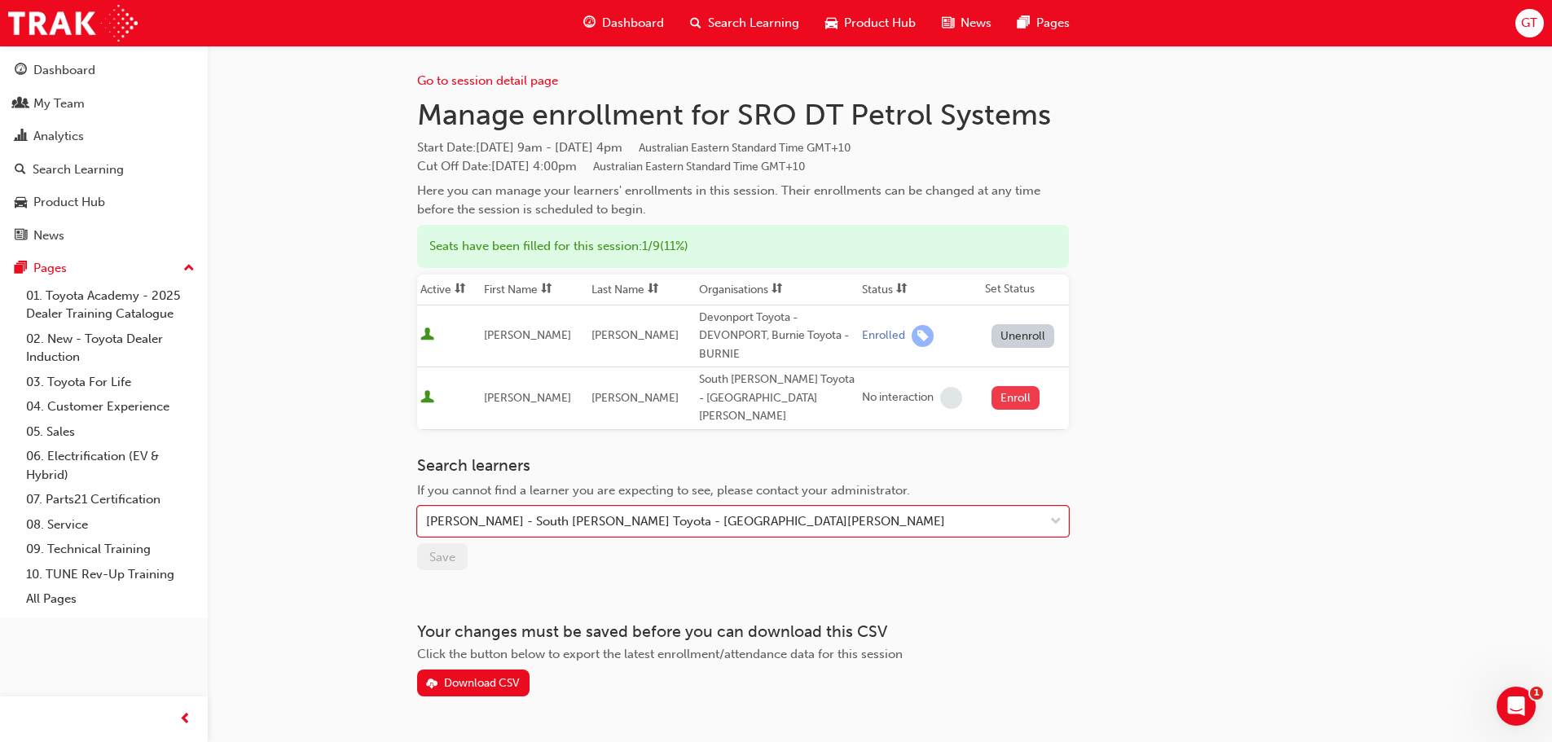
click at [1012, 390] on button "Enroll" at bounding box center [1015, 398] width 49 height 24
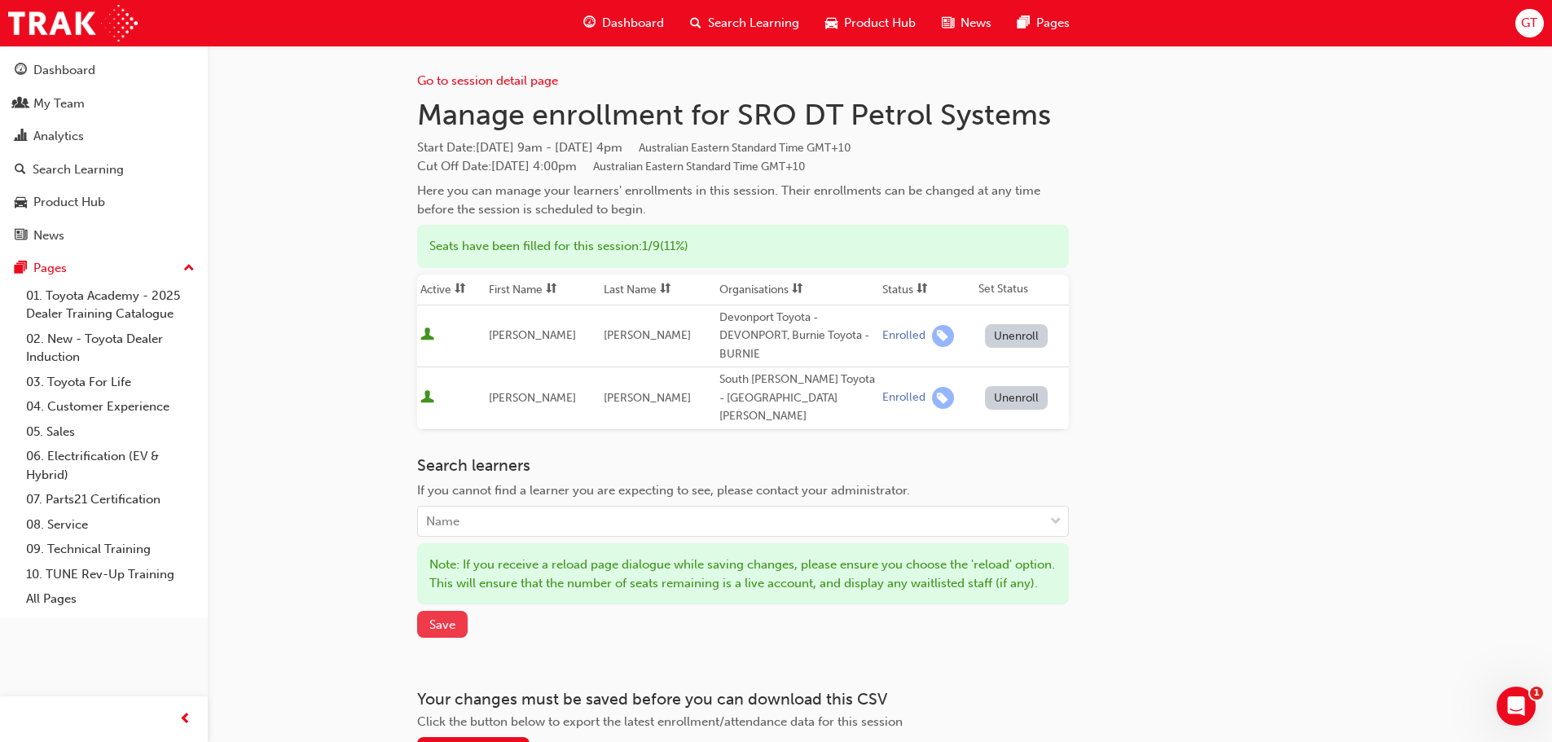
click at [430, 625] on span "Save" at bounding box center [442, 624] width 26 height 15
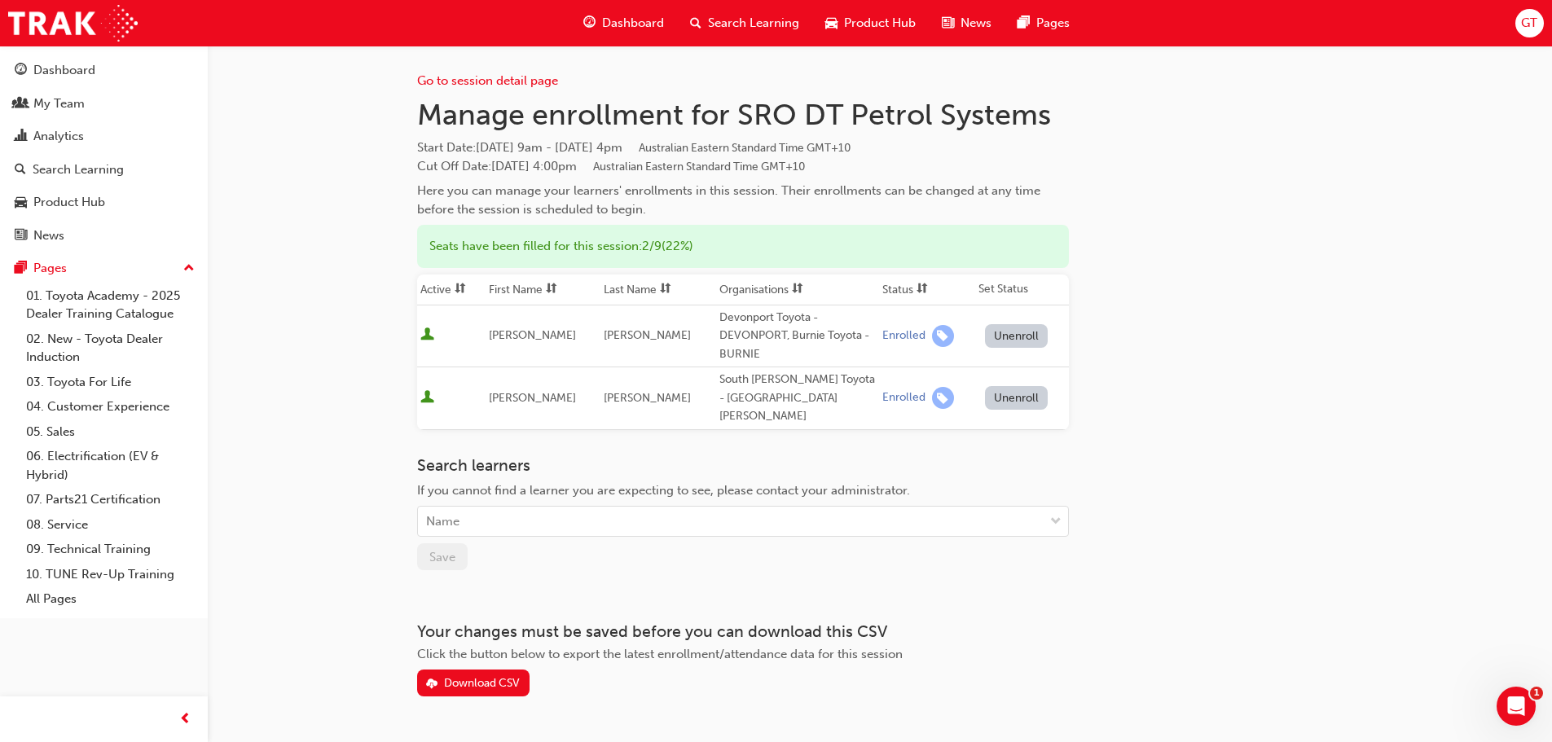
click at [729, 18] on span "Search Learning" at bounding box center [753, 23] width 91 height 19
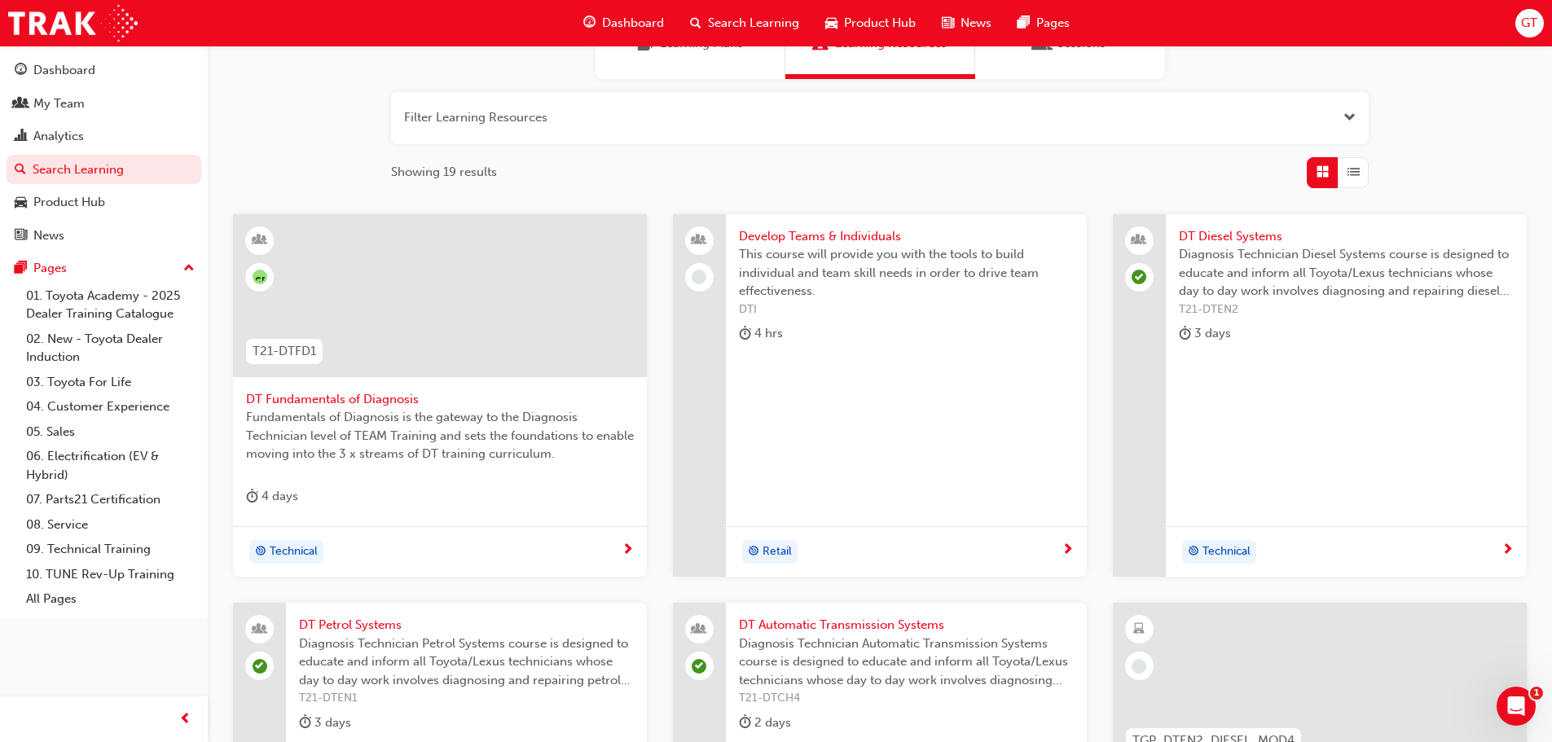
click at [1208, 232] on span "DT Diesel Systems" at bounding box center [1346, 236] width 335 height 19
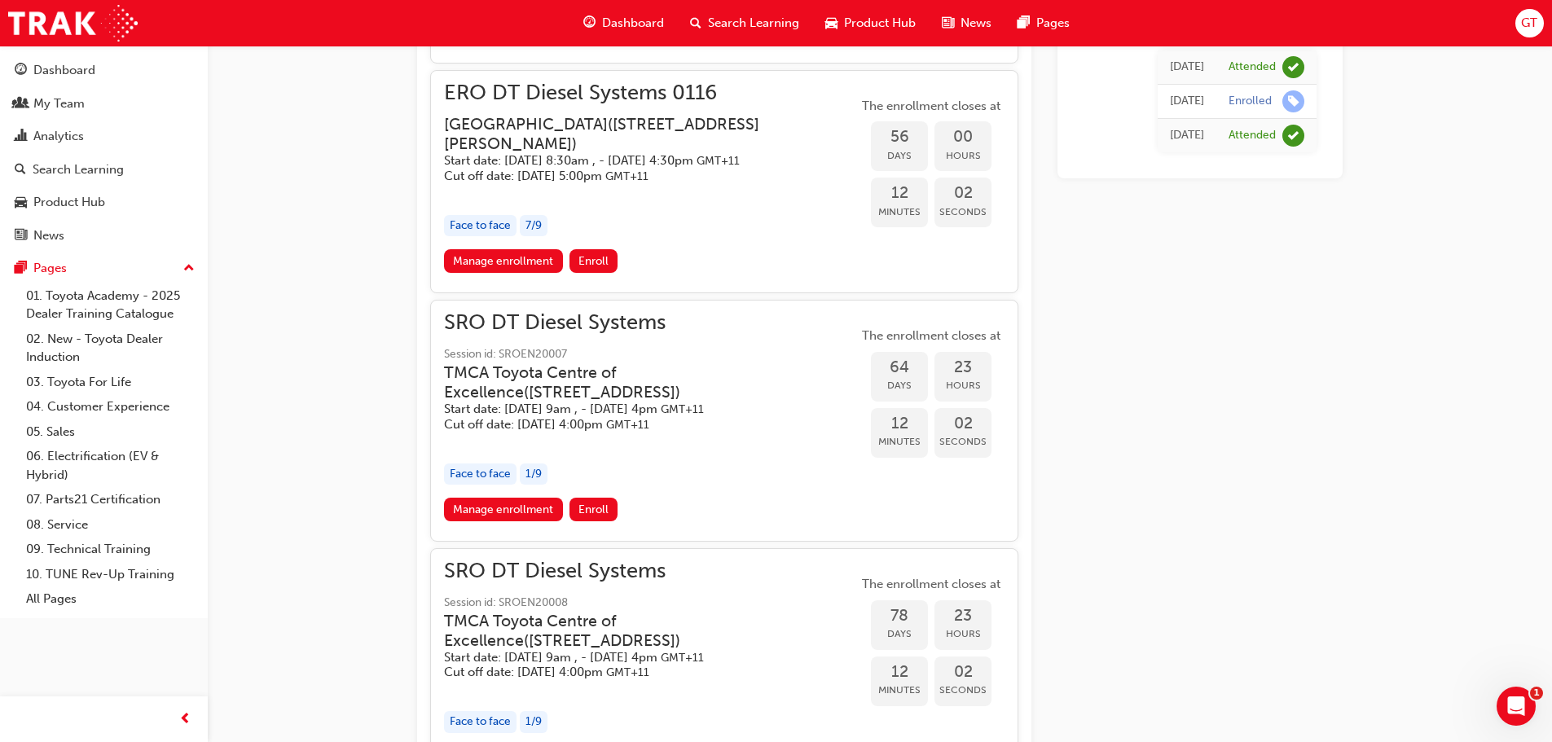
scroll to position [1861, 0]
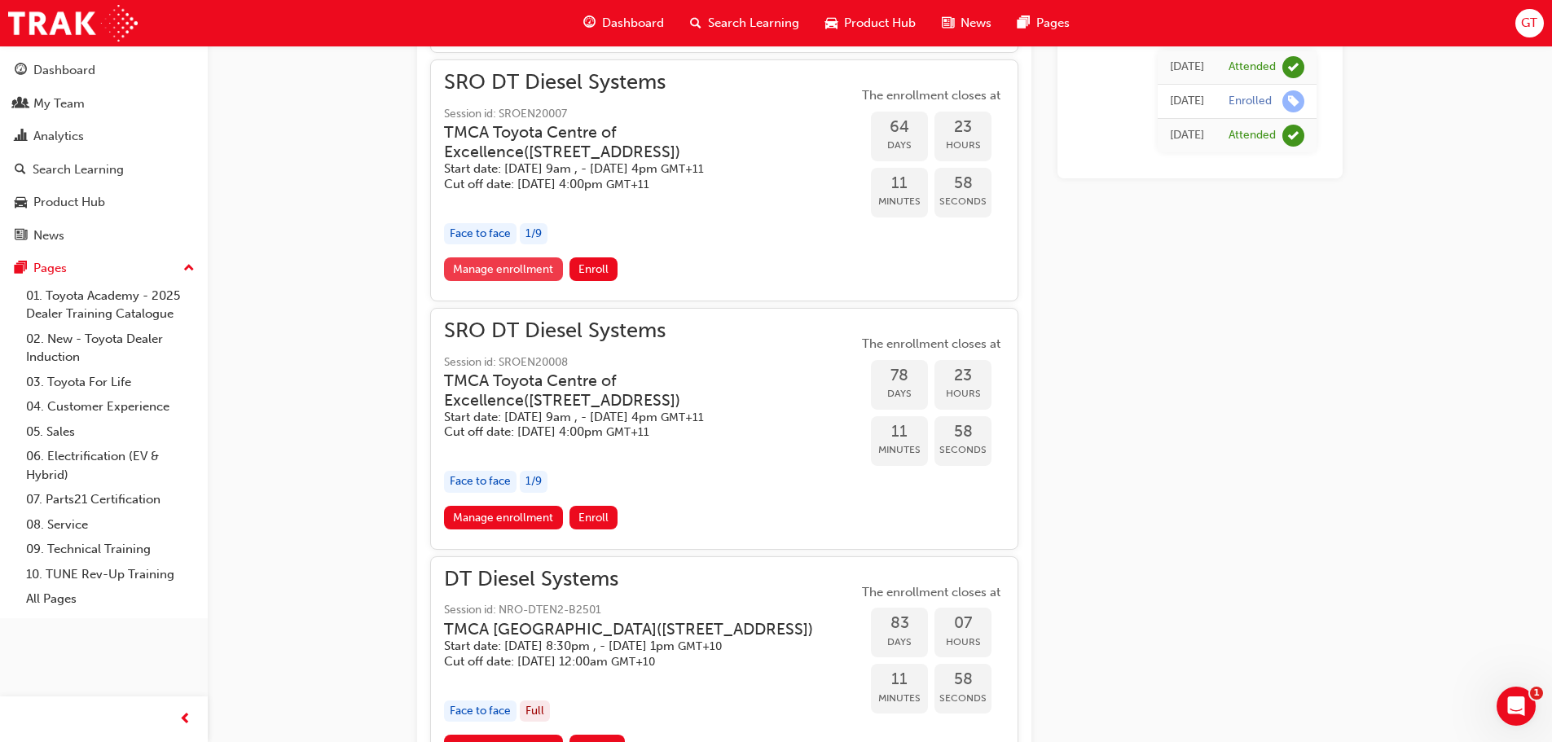
click at [538, 281] on link "Manage enrollment" at bounding box center [503, 269] width 119 height 24
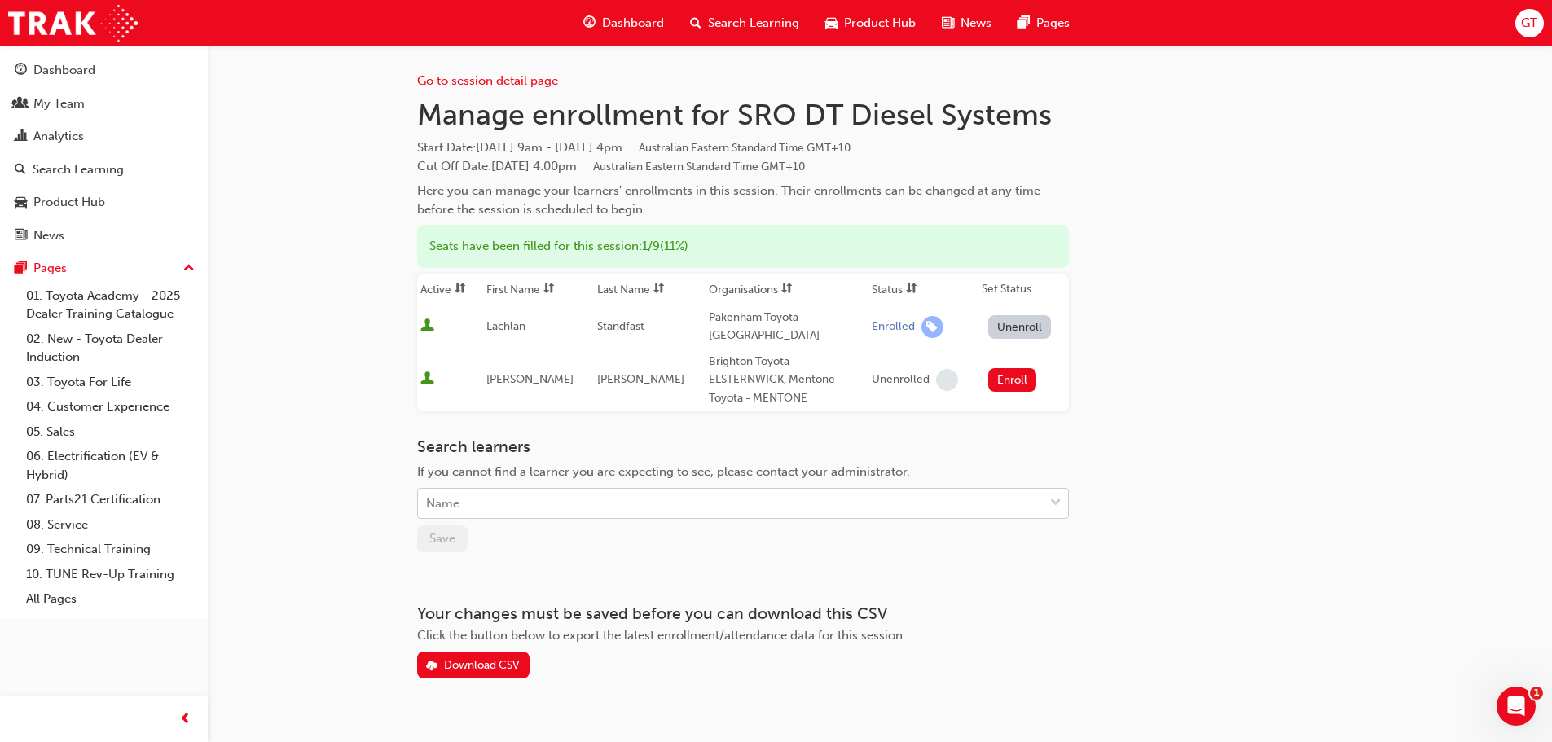
click at [514, 505] on div "Name" at bounding box center [731, 504] width 626 height 29
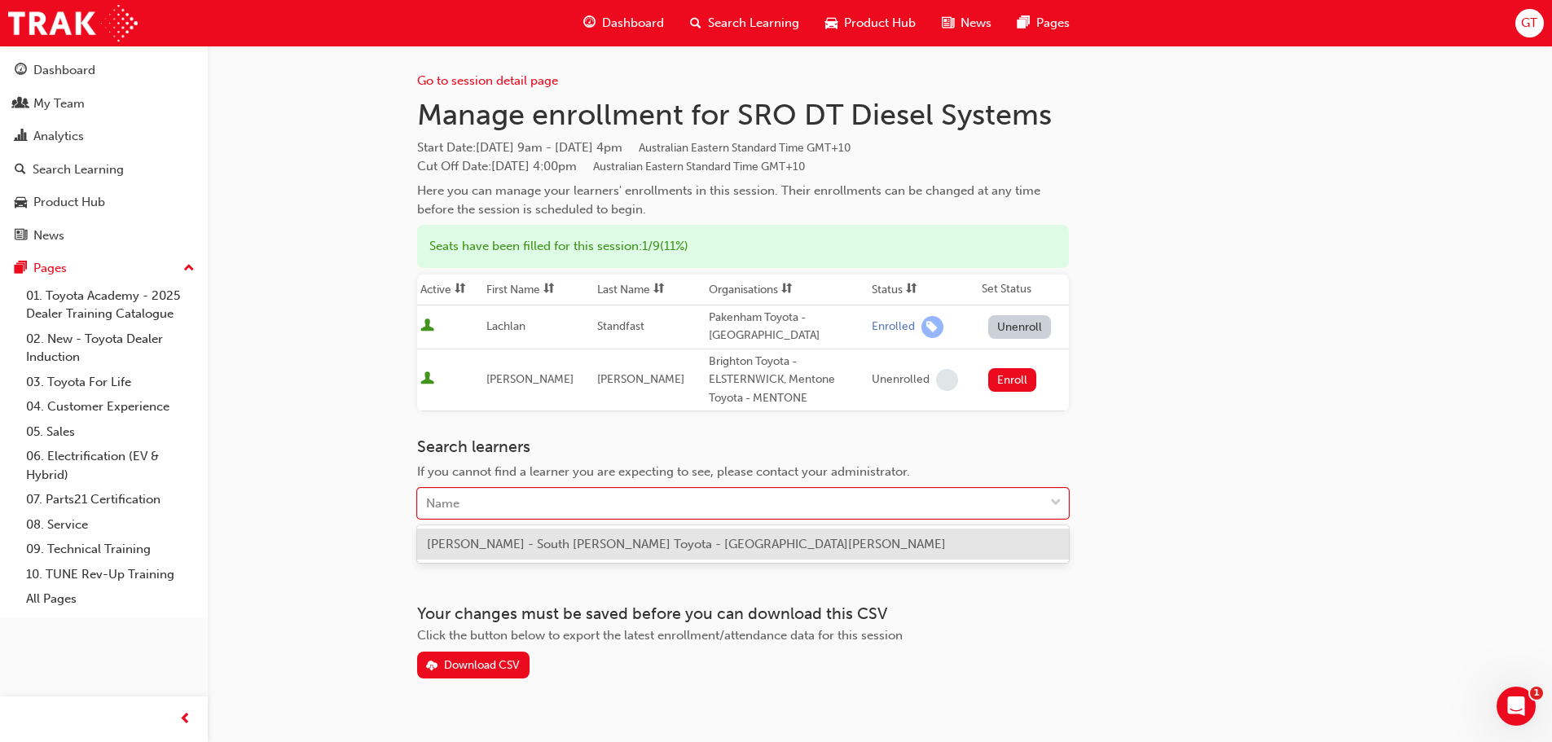
click at [522, 545] on span "[PERSON_NAME] - South [PERSON_NAME] Toyota - [GEOGRAPHIC_DATA][PERSON_NAME]" at bounding box center [686, 544] width 519 height 15
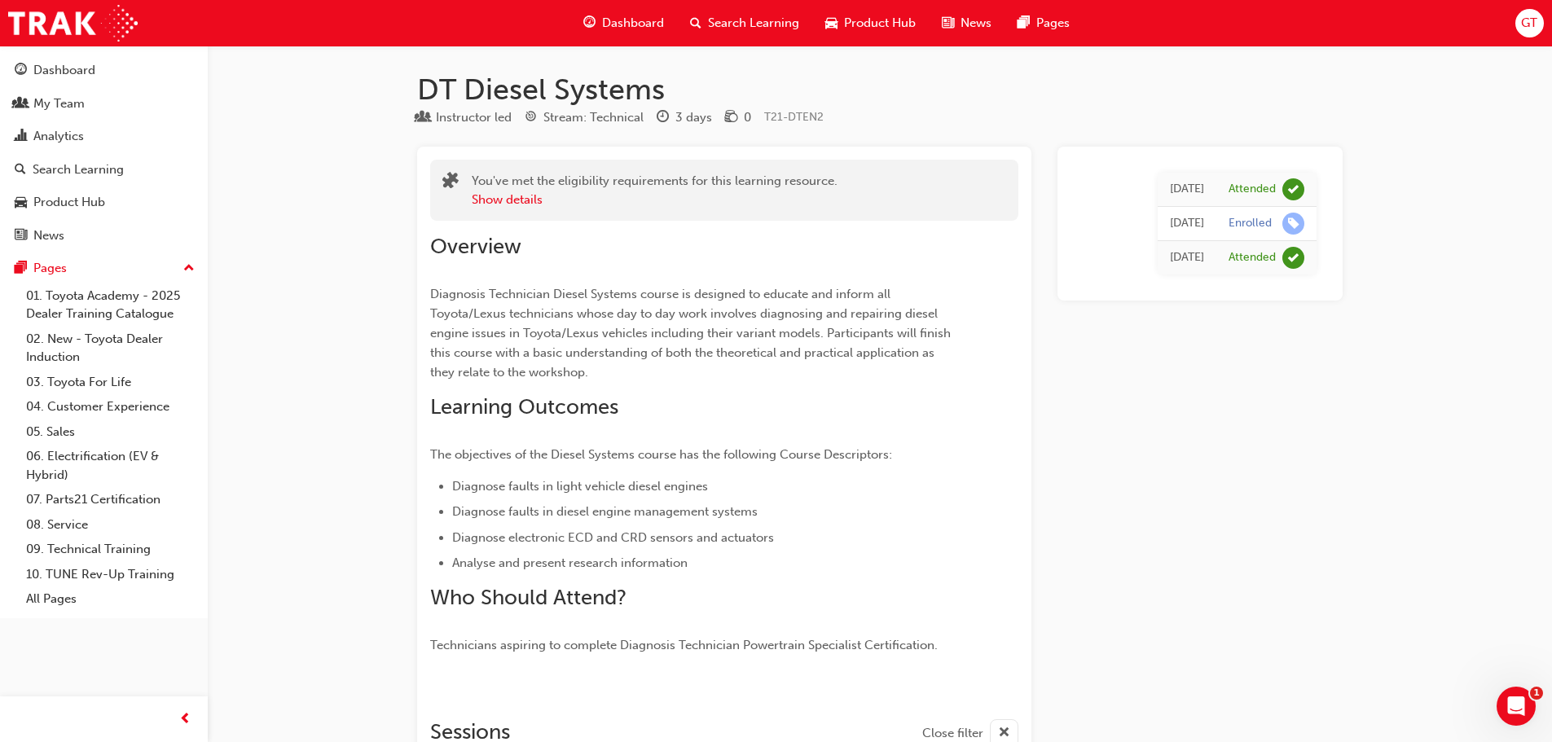
scroll to position [1861, 0]
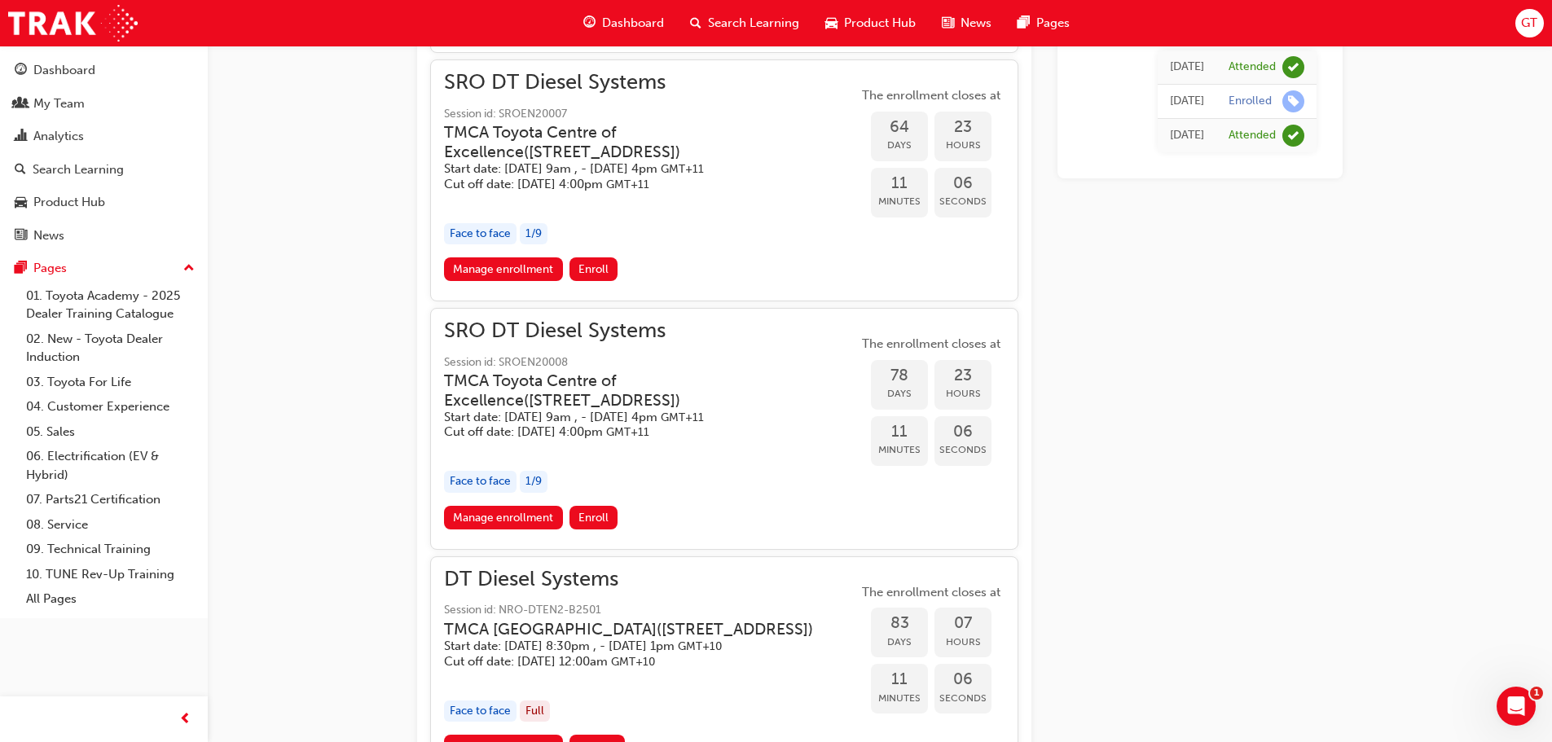
scroll to position [163, 0]
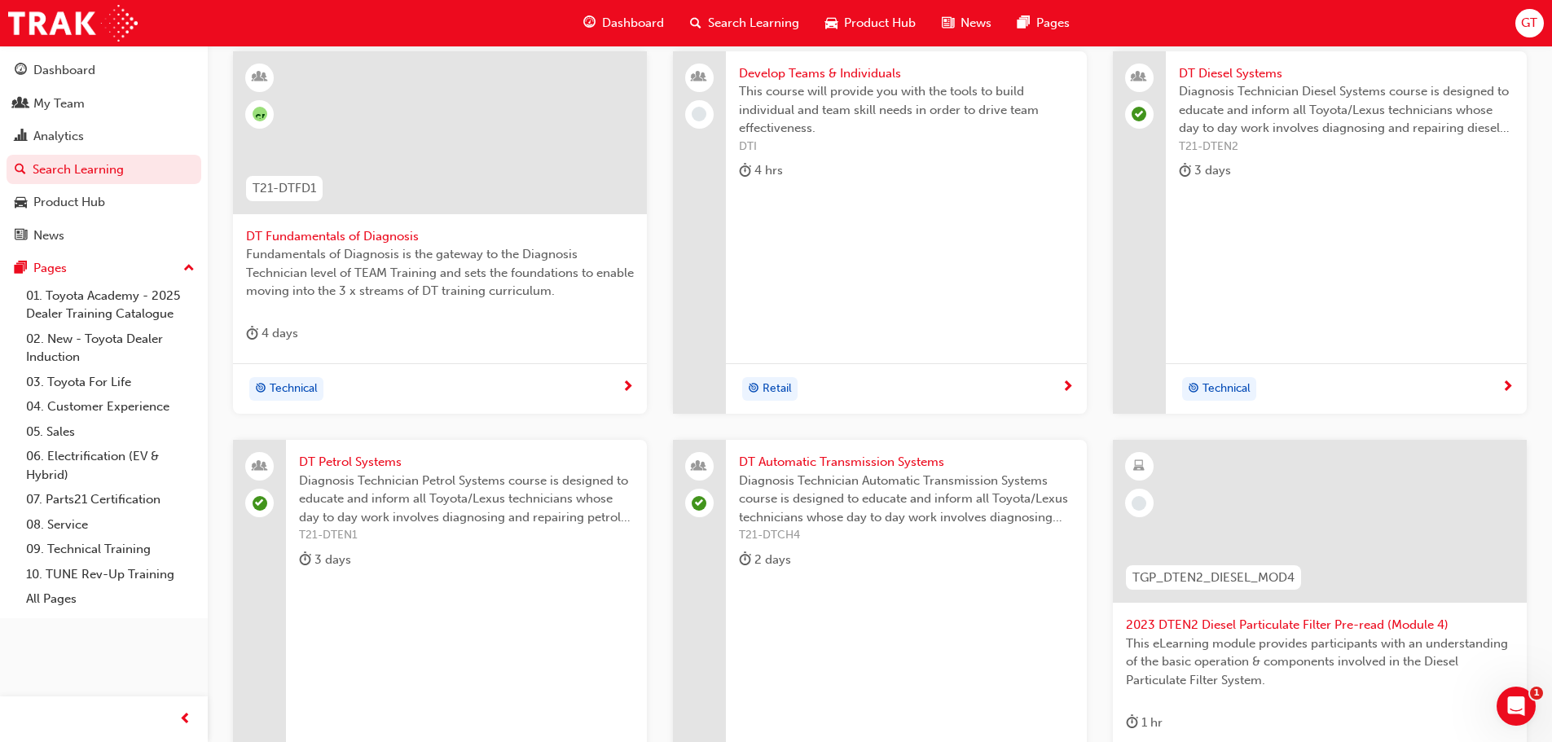
click at [367, 463] on span "DT Petrol Systems" at bounding box center [466, 462] width 335 height 19
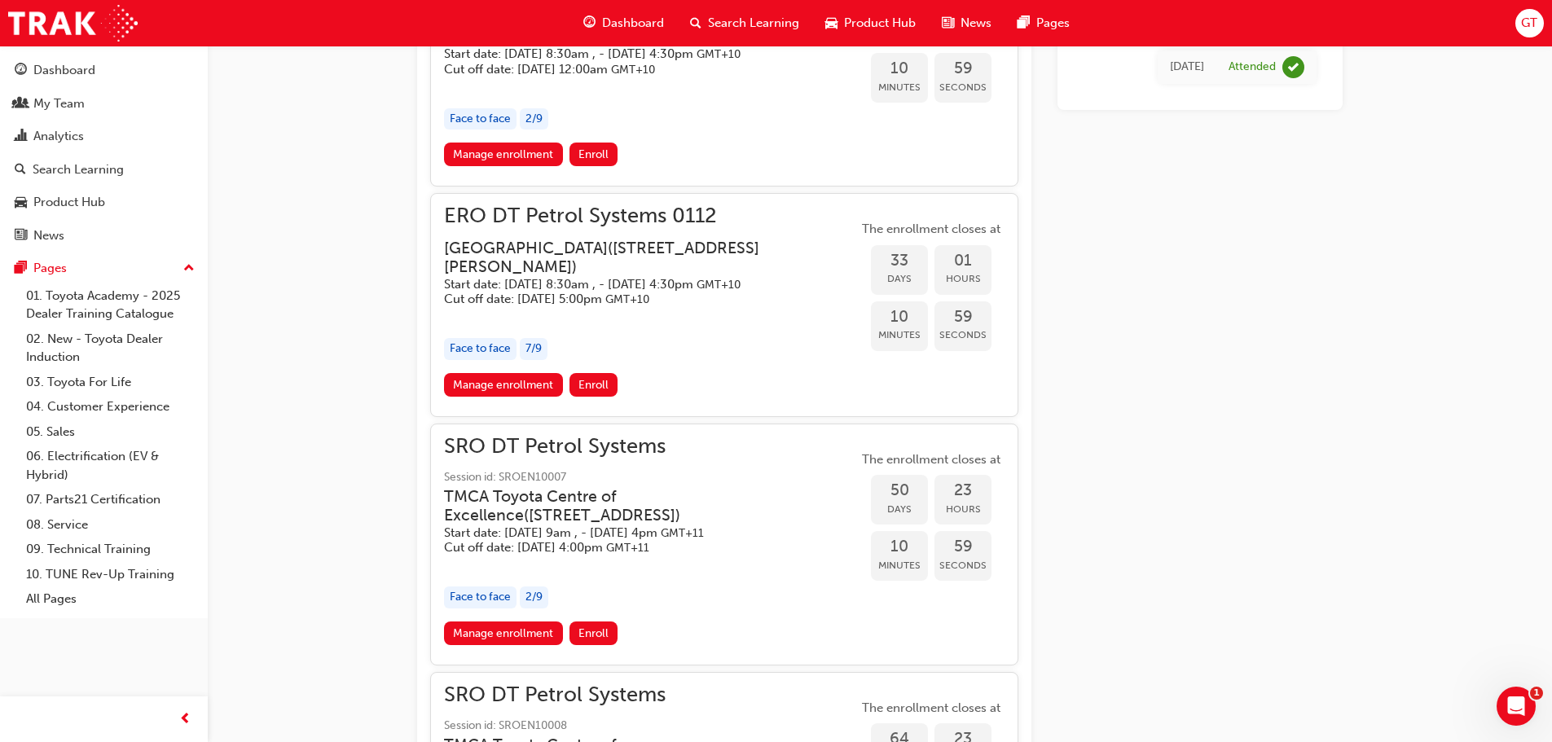
scroll to position [1454, 0]
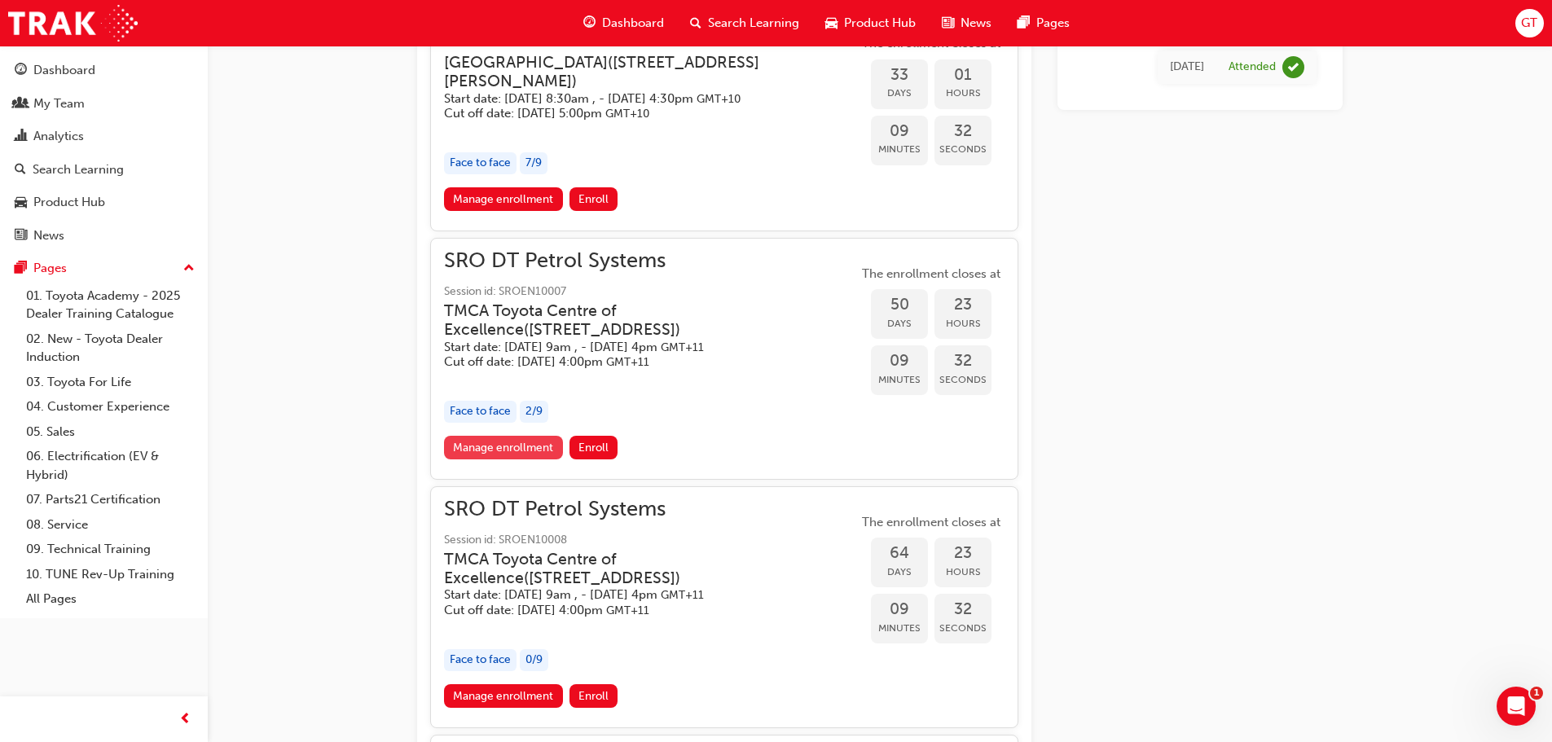
click at [531, 459] on link "Manage enrollment" at bounding box center [503, 448] width 119 height 24
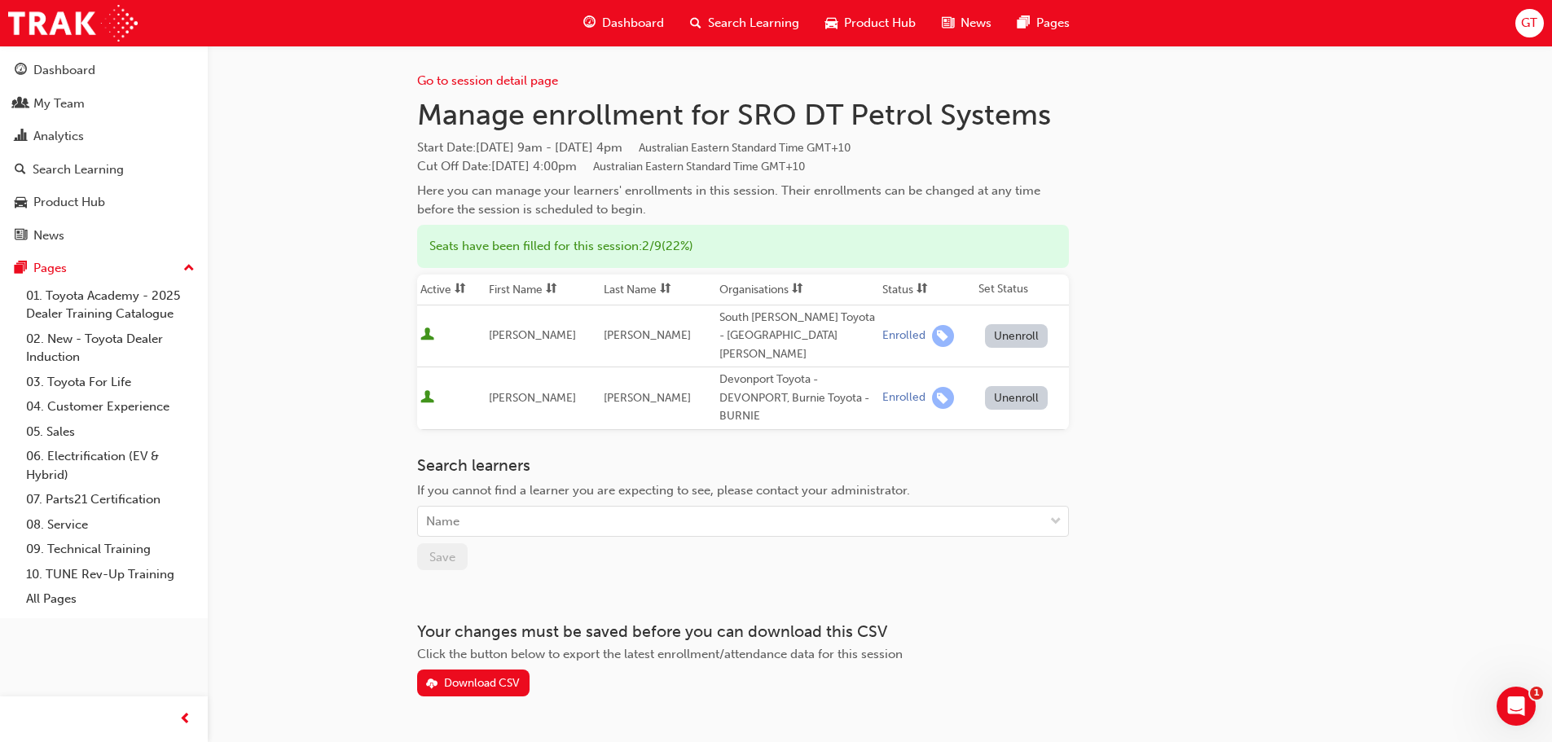
click at [738, 18] on span "Search Learning" at bounding box center [753, 23] width 91 height 19
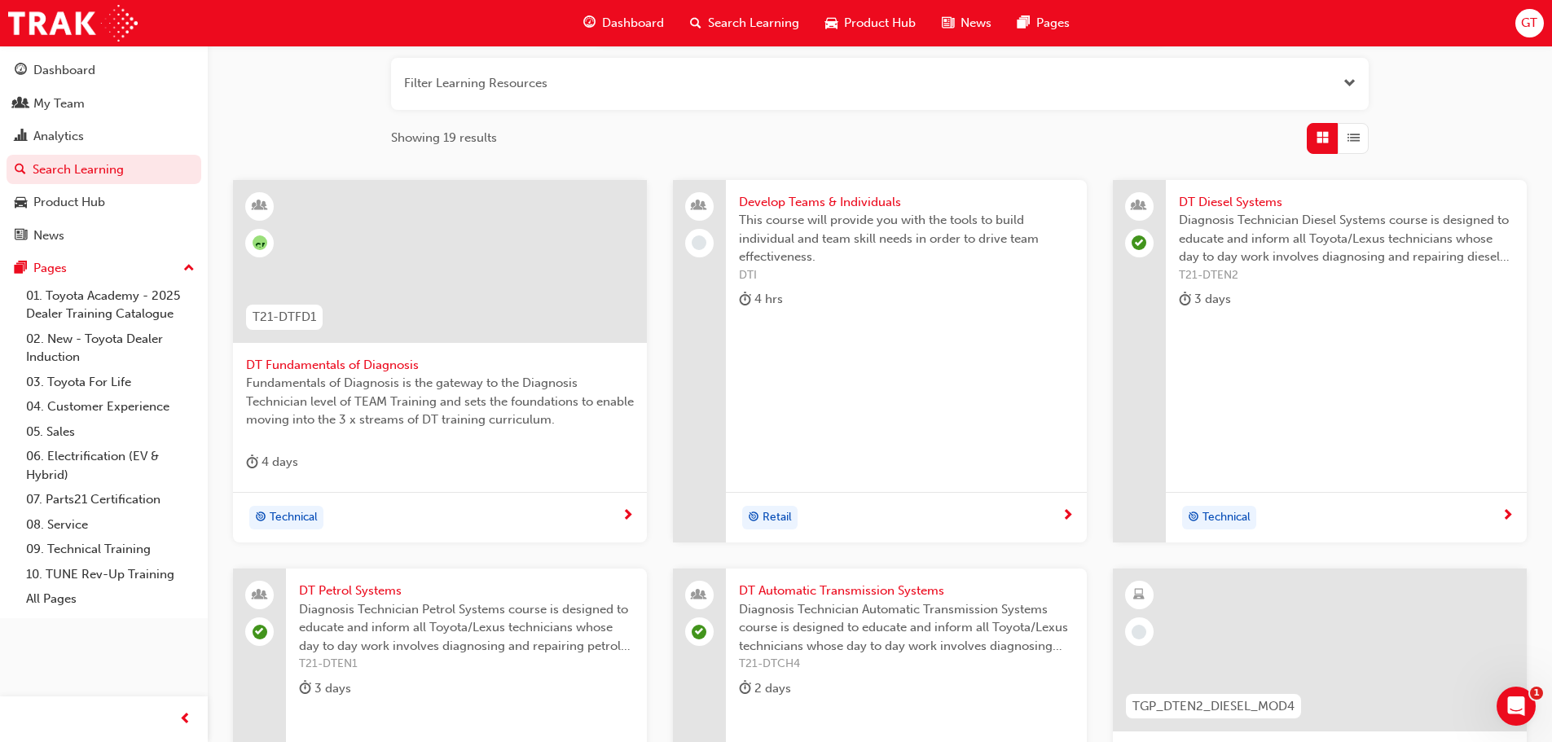
scroll to position [570, 0]
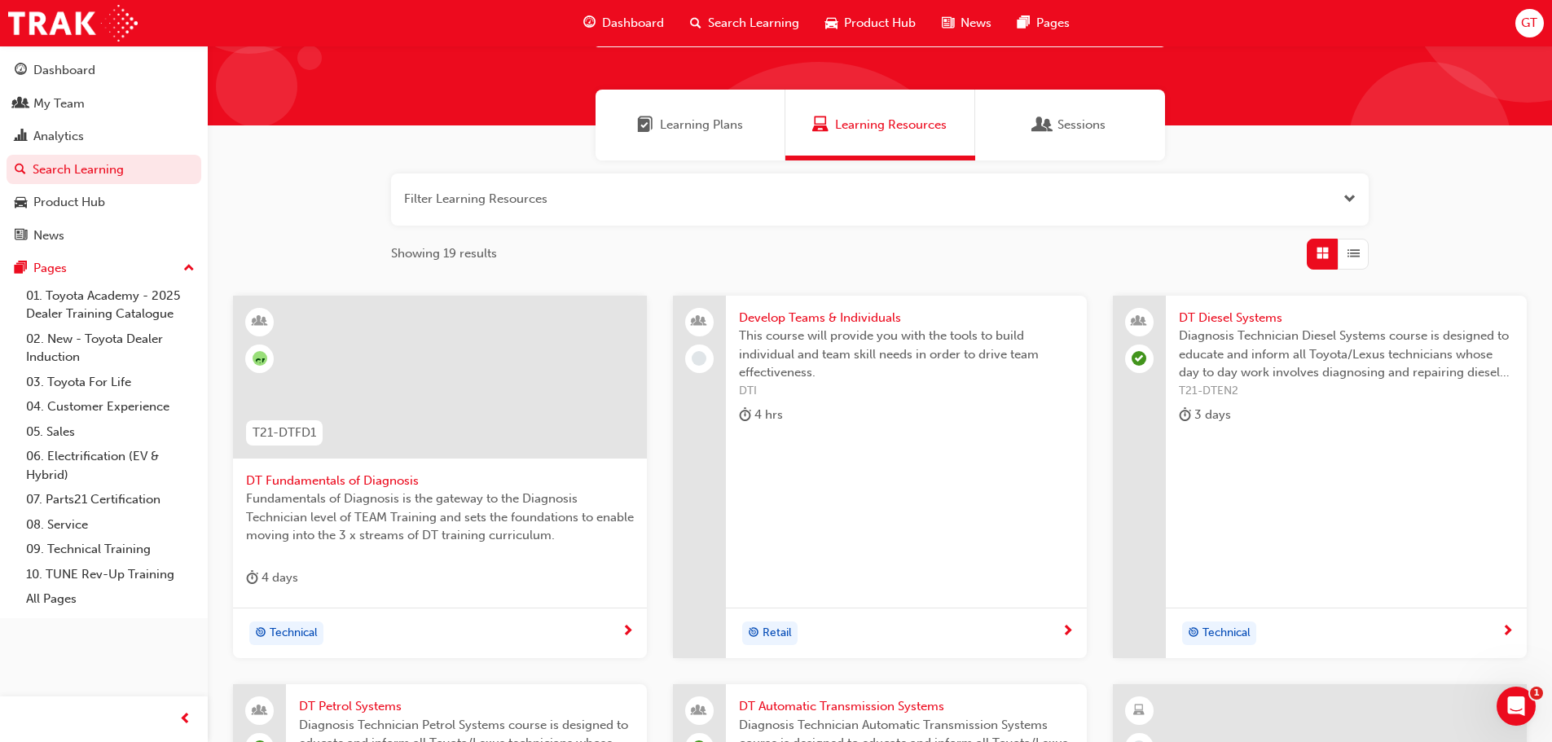
click at [1213, 321] on span "DT Diesel Systems" at bounding box center [1346, 318] width 335 height 19
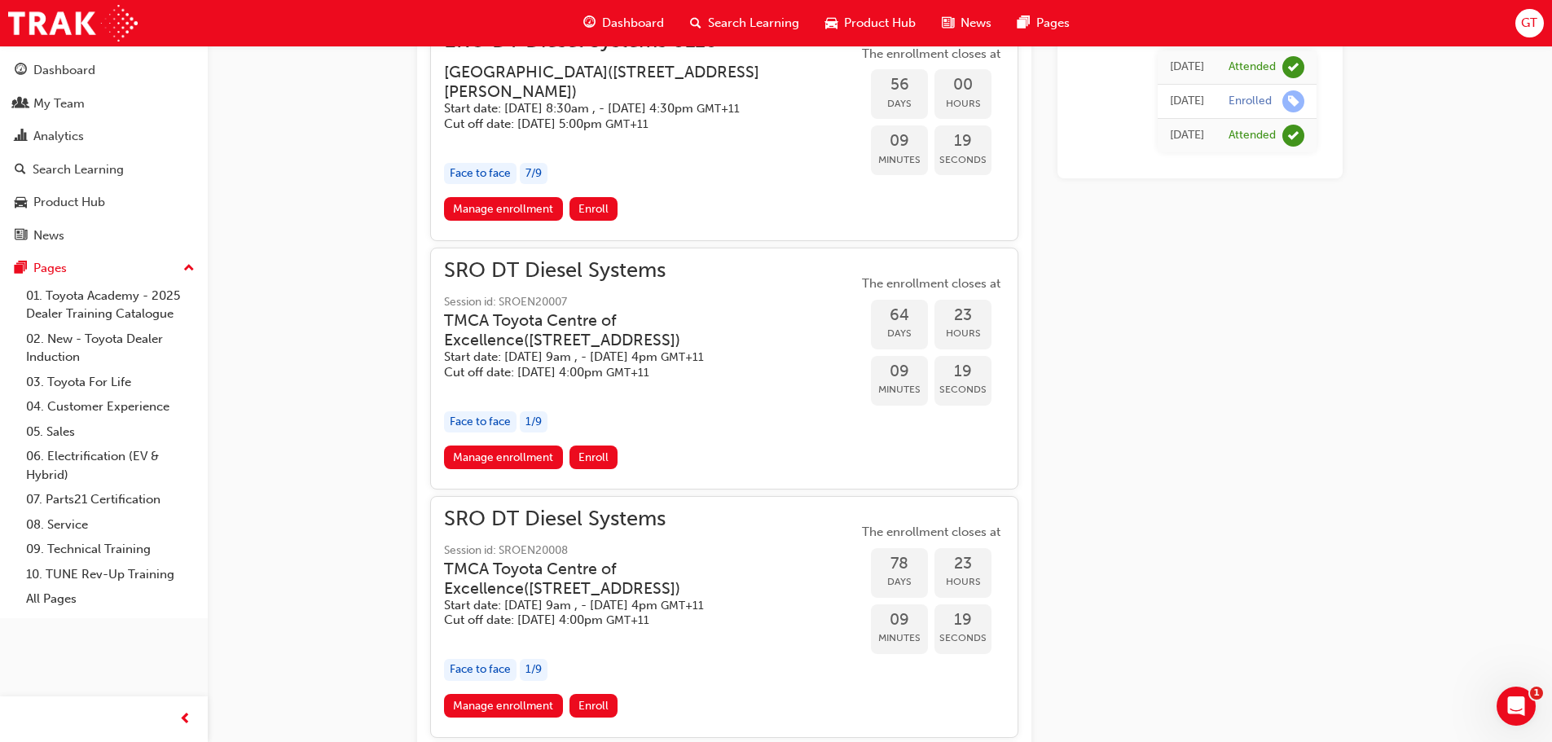
scroll to position [1780, 0]
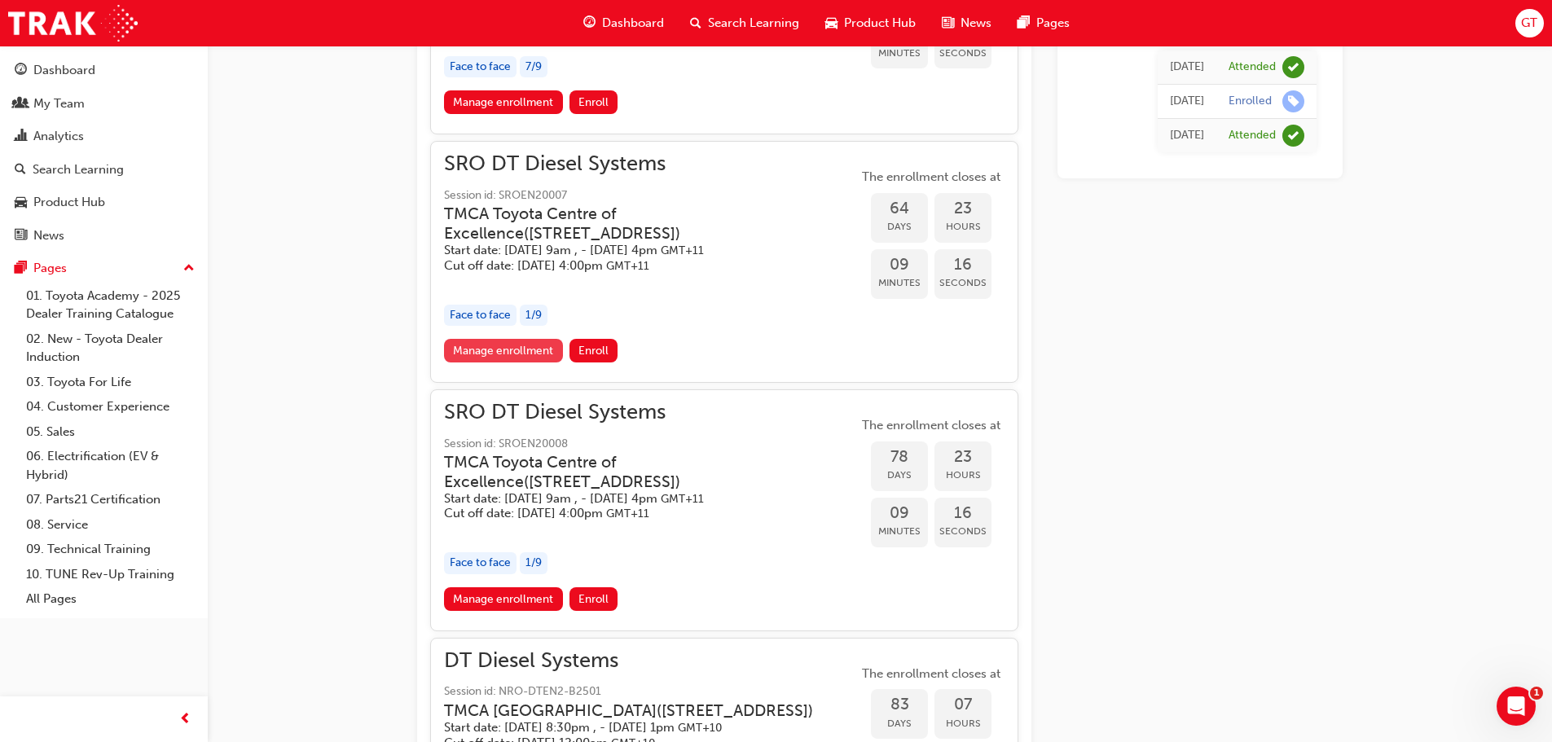
click at [535, 362] on link "Manage enrollment" at bounding box center [503, 351] width 119 height 24
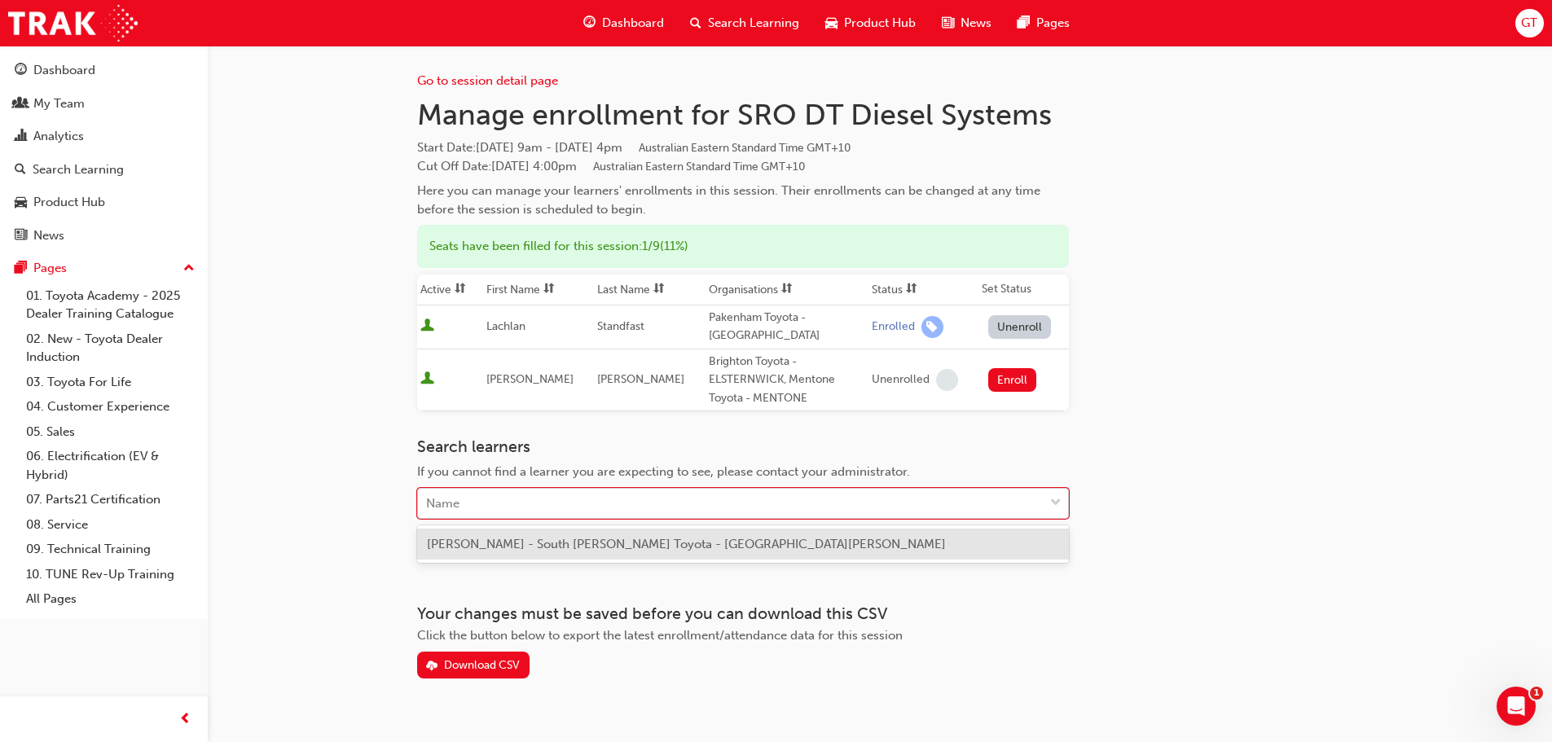
click at [542, 494] on div "Name" at bounding box center [731, 504] width 626 height 29
type input "blai"
click at [528, 542] on span "[PERSON_NAME] - South [PERSON_NAME] Toyota - [GEOGRAPHIC_DATA][PERSON_NAME]" at bounding box center [686, 544] width 519 height 15
